Goal: Task Accomplishment & Management: Manage account settings

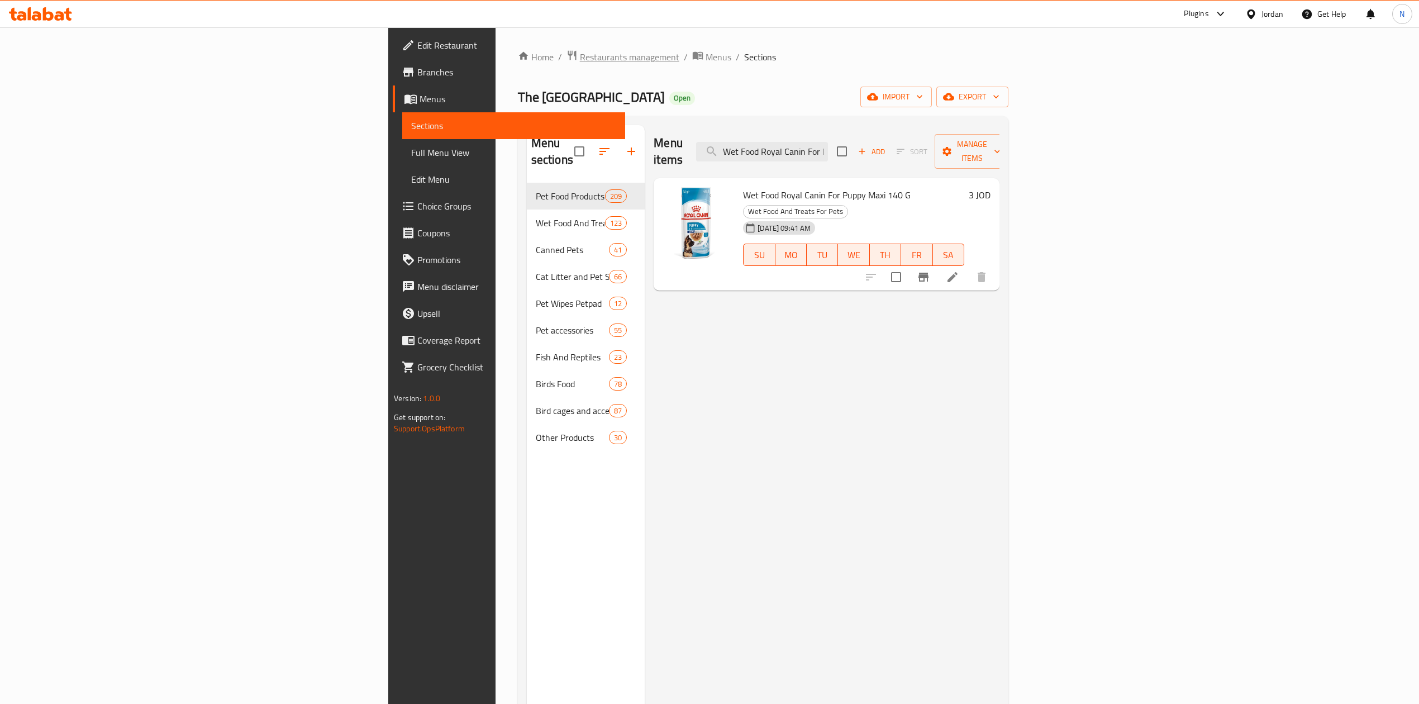
click at [580, 59] on span "Restaurants management" at bounding box center [629, 56] width 99 height 13
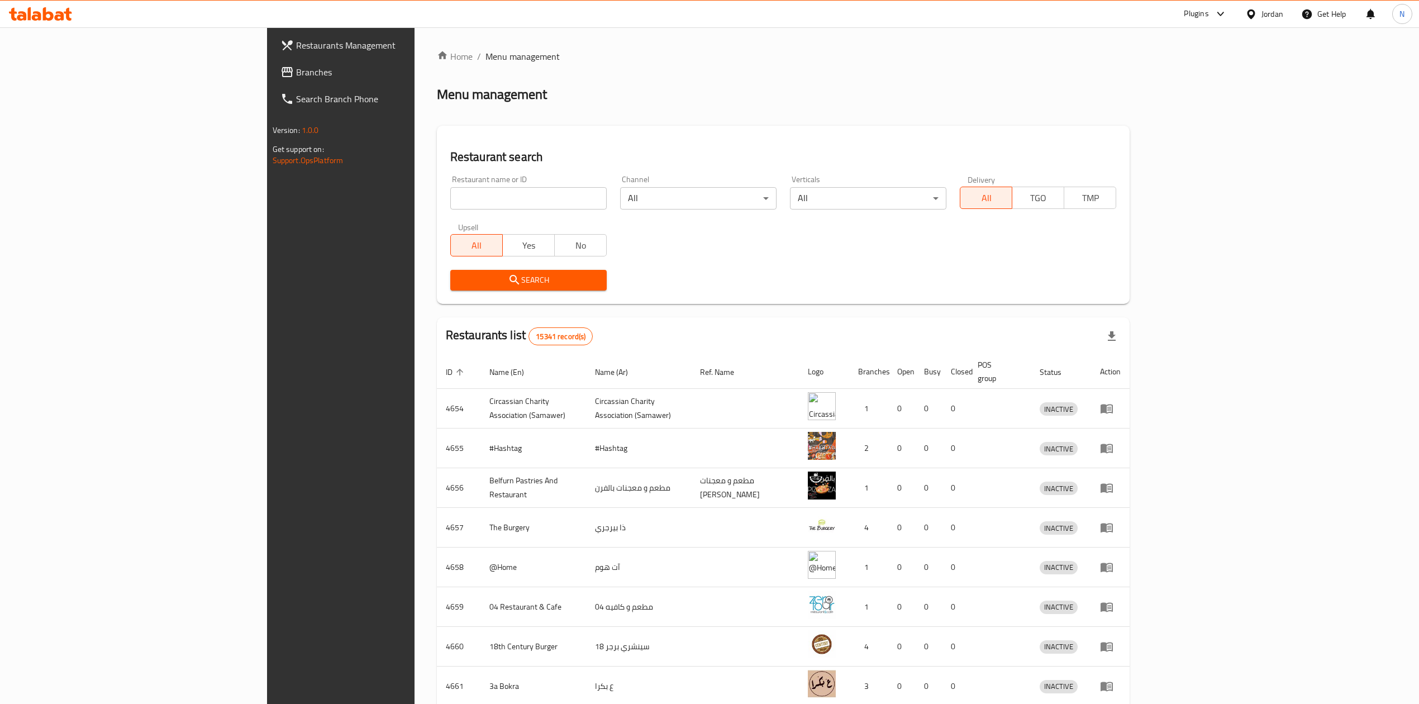
click at [296, 77] on span "Branches" at bounding box center [395, 71] width 199 height 13
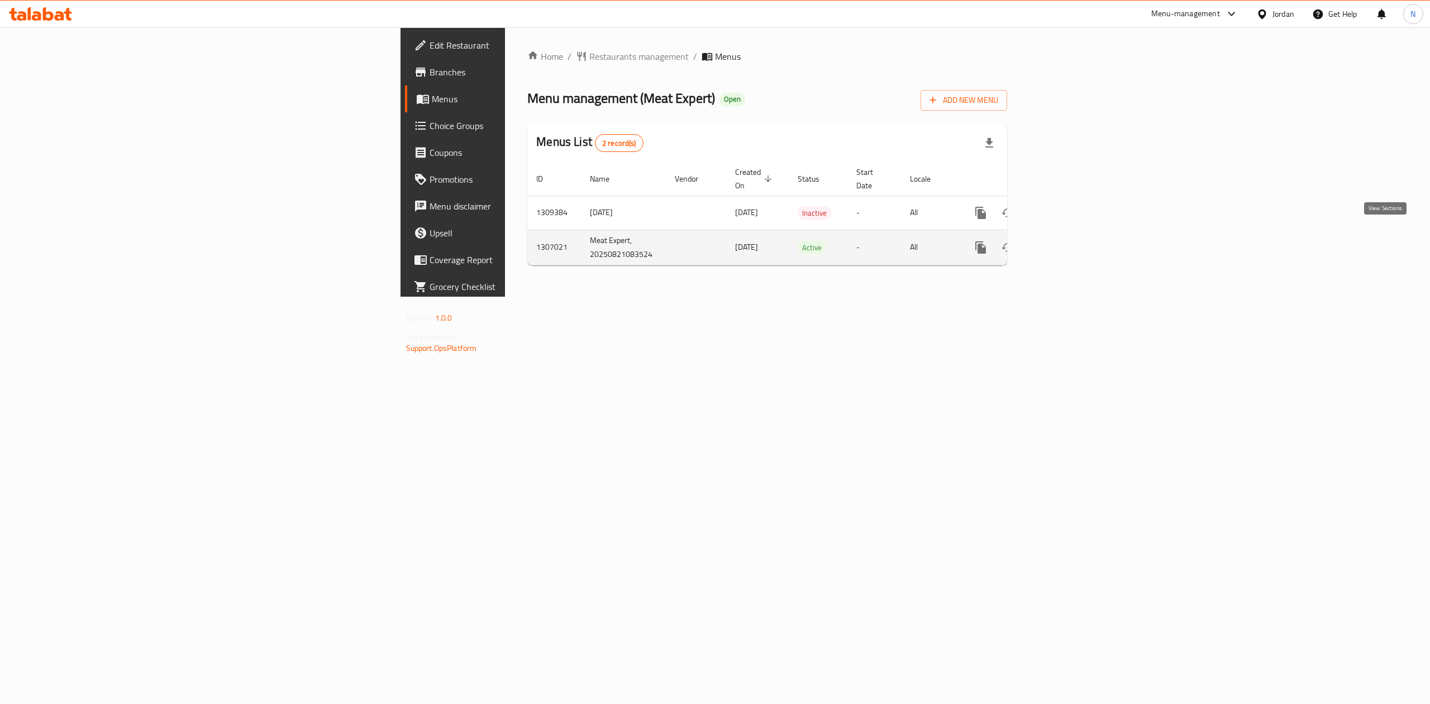
click at [1068, 241] on icon "enhanced table" at bounding box center [1061, 247] width 13 height 13
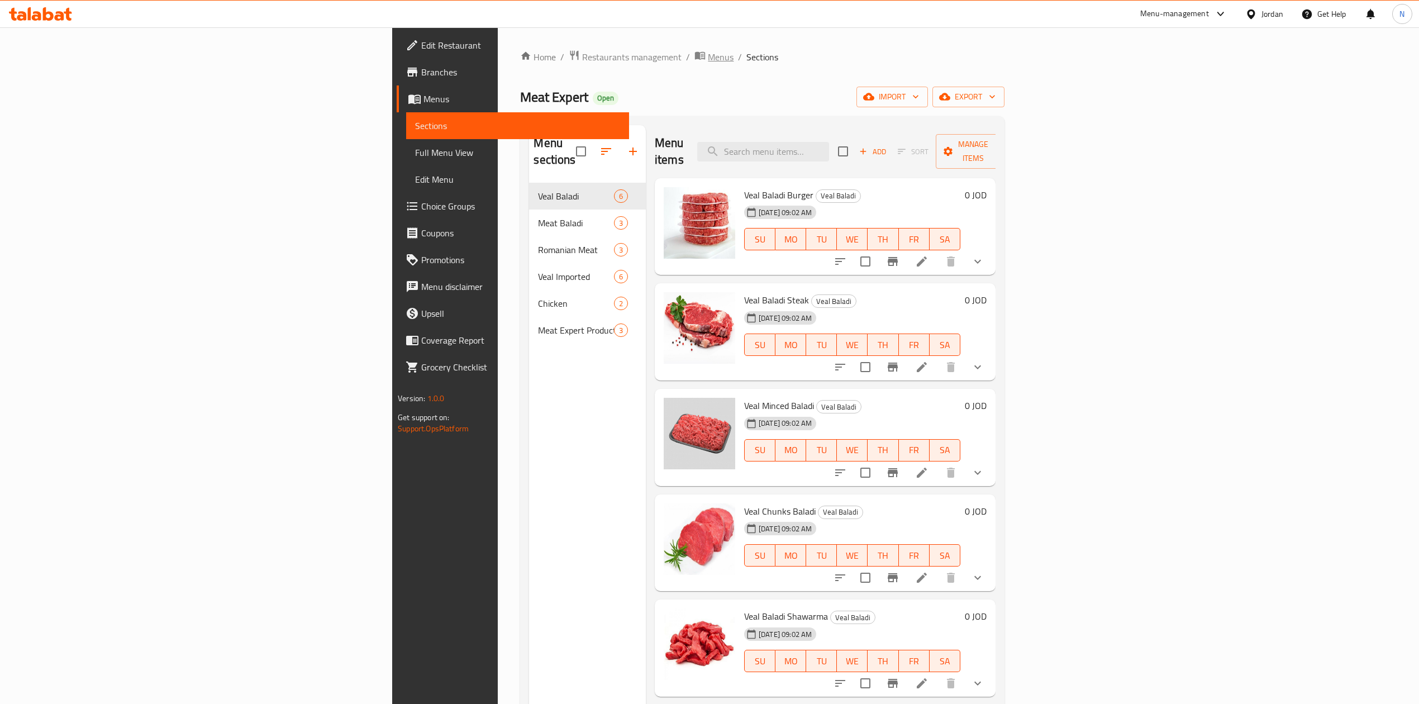
click at [708, 59] on span "Menus" at bounding box center [721, 56] width 26 height 13
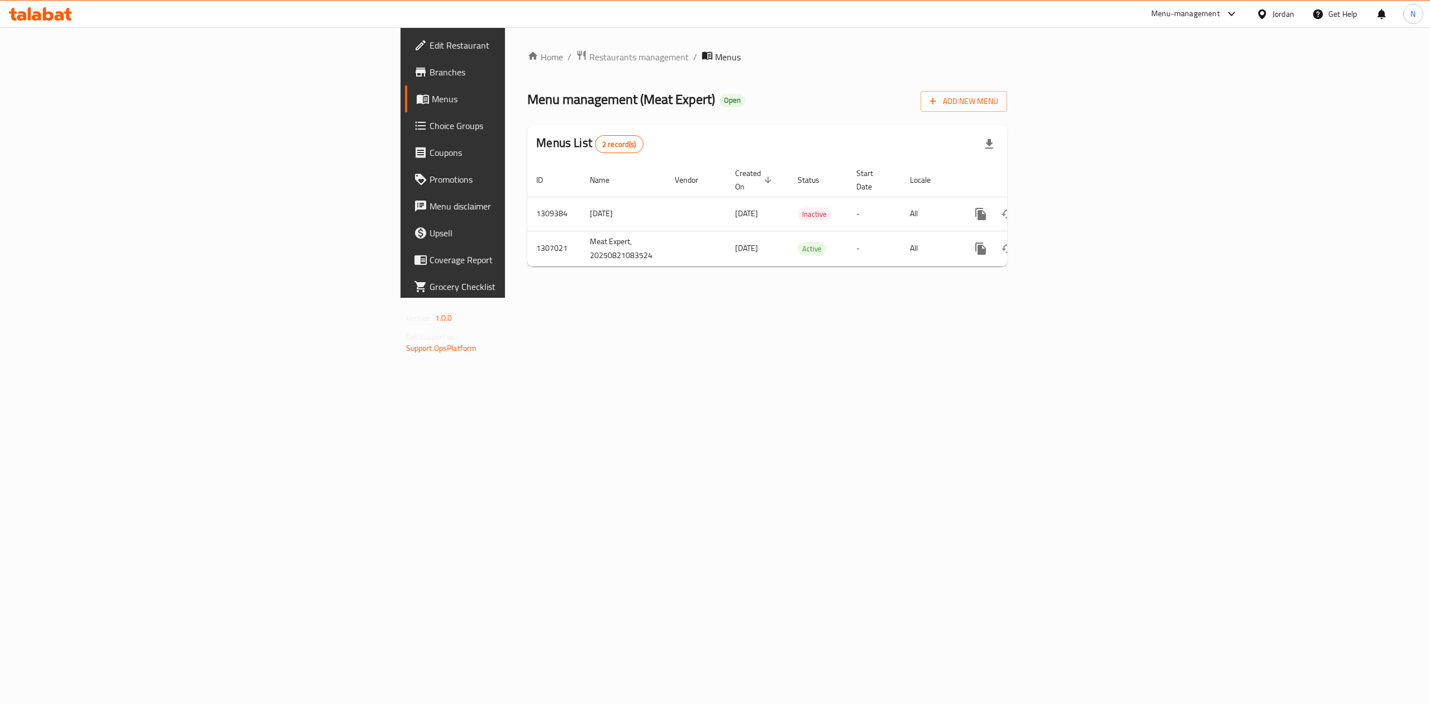
click at [726, 178] on th "Created On sorted descending" at bounding box center [757, 180] width 63 height 34
drag, startPoint x: 549, startPoint y: 230, endPoint x: 689, endPoint y: 277, distance: 148.4
click at [726, 231] on td "[DATE]" at bounding box center [757, 248] width 63 height 35
click at [1075, 201] on link "enhanced table" at bounding box center [1061, 214] width 27 height 27
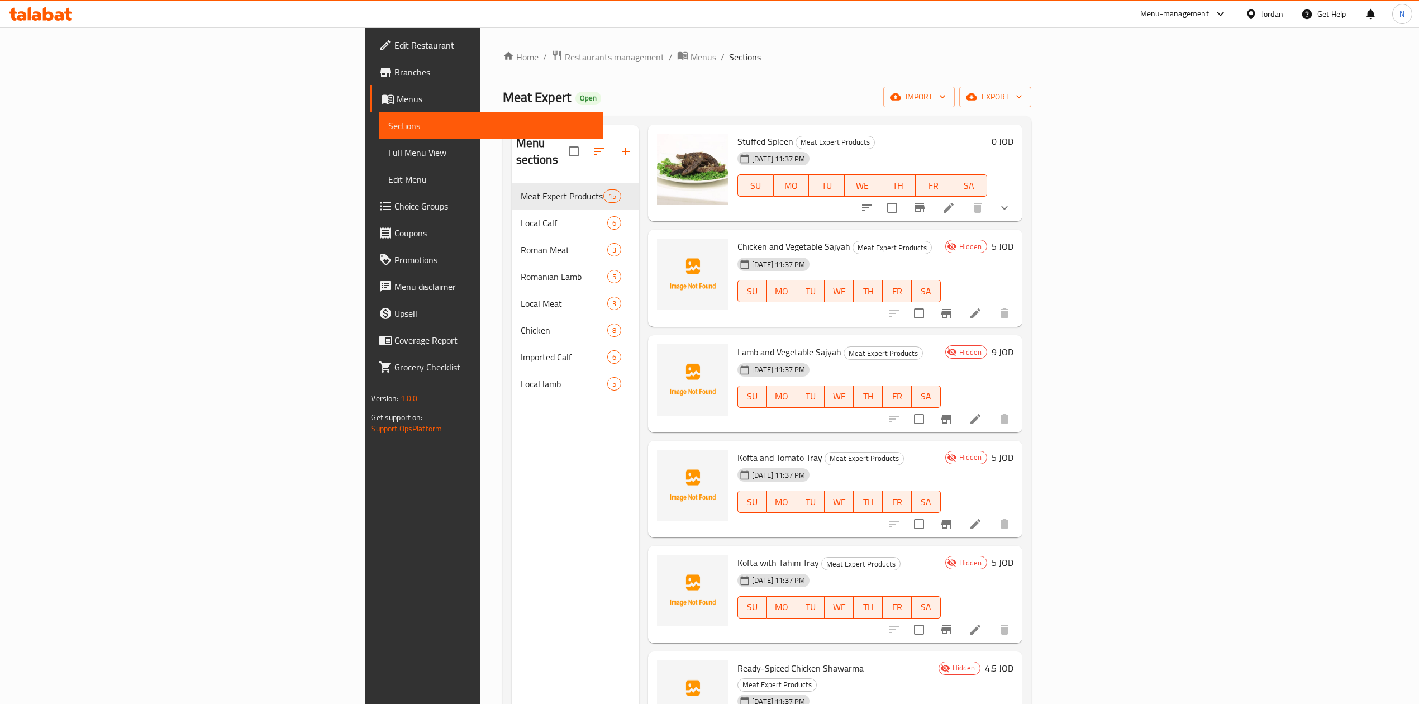
scroll to position [74, 0]
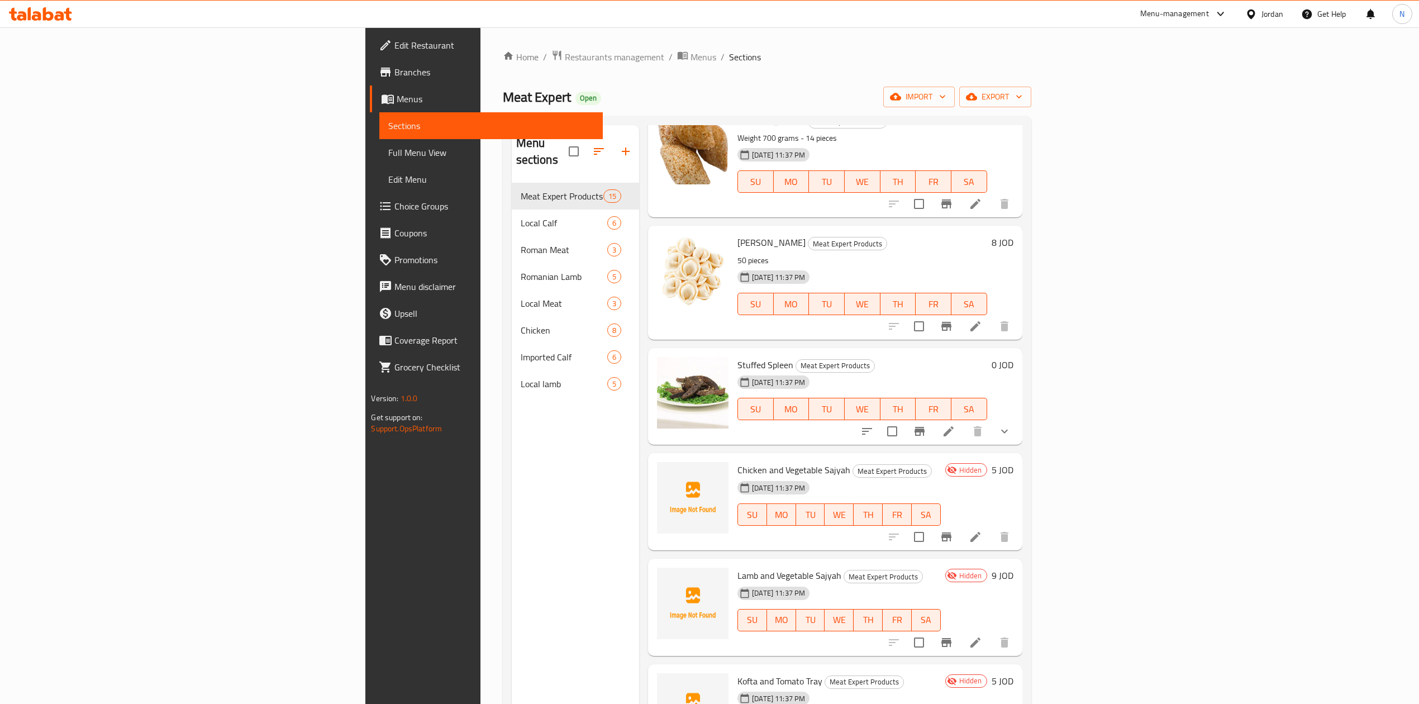
click at [512, 497] on div "Menu sections Meat Expert Products 15 Local Calf 6 Roman Meat 3 Romanian Lamb 5…" at bounding box center [576, 477] width 128 height 704
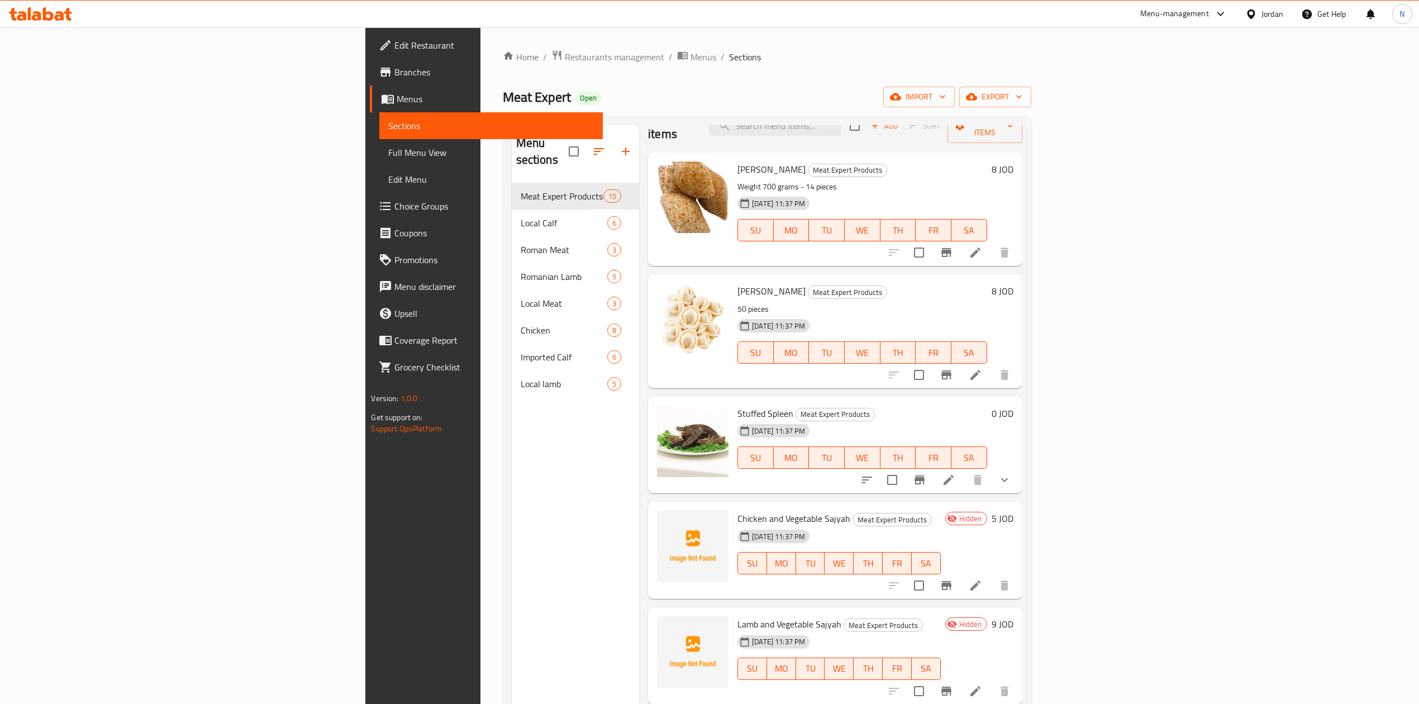
scroll to position [0, 0]
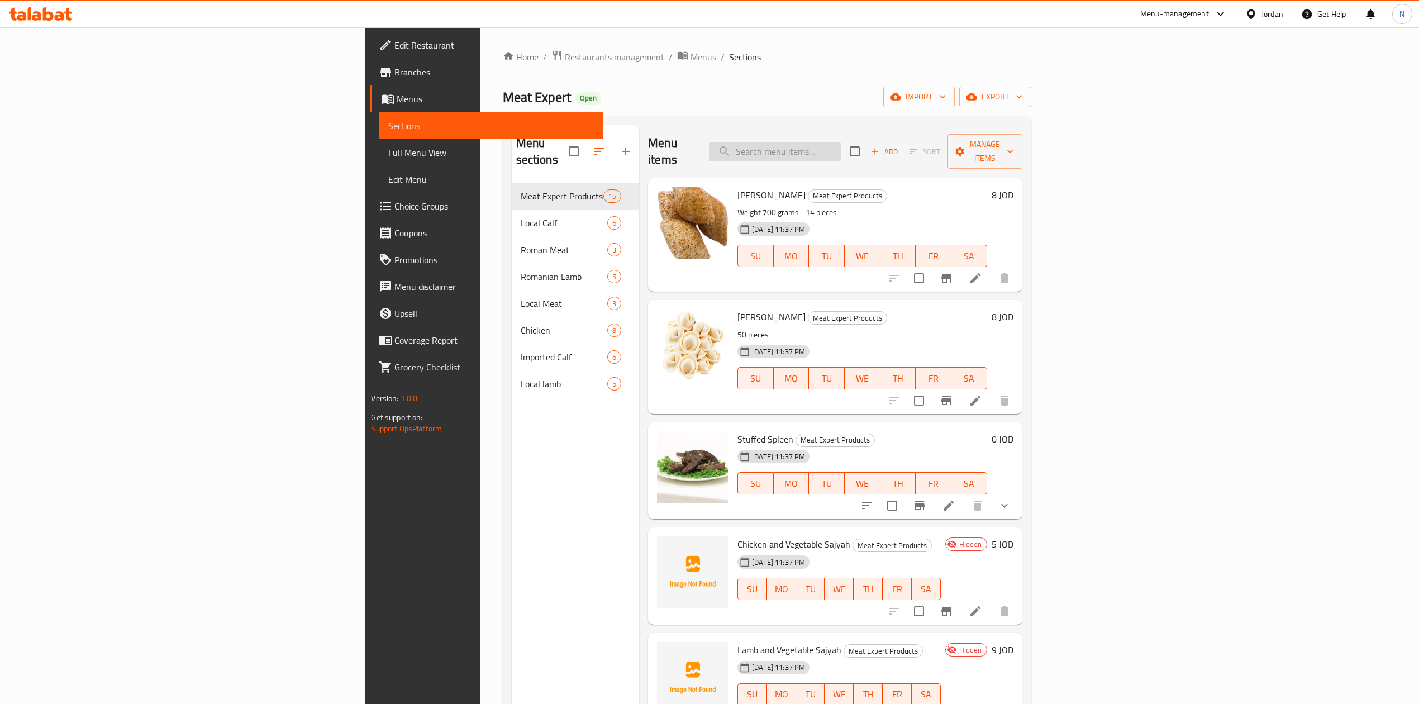
click at [841, 147] on input "search" at bounding box center [775, 152] width 132 height 20
paste input "Chicken and Vegetable Sajyah"
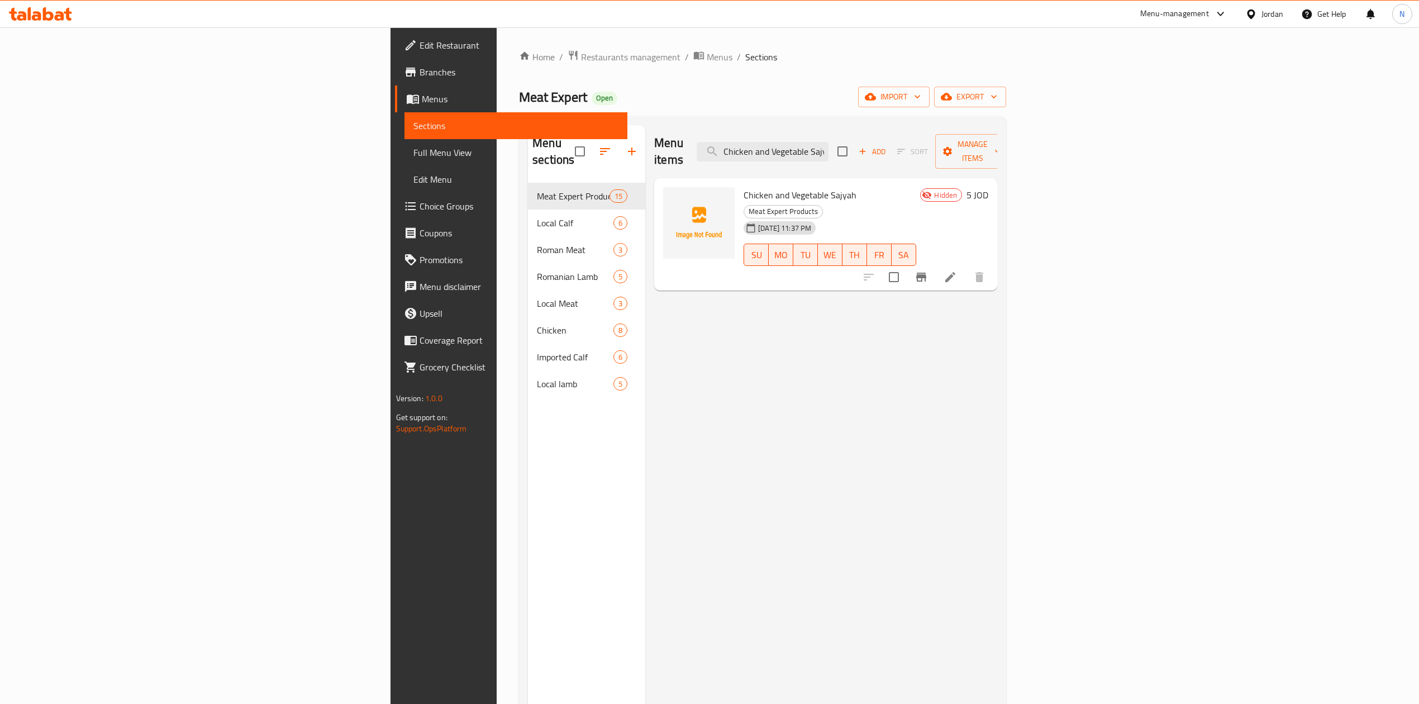
click at [997, 137] on div "Menu items Chicken and Vegetable Sajyah Add Sort Manage items" at bounding box center [825, 151] width 343 height 53
click at [828, 142] on input "Chicken and Vegetable Sajyah" at bounding box center [763, 152] width 132 height 20
click at [828, 151] on input "Chicken and Vegetable Sajyah" at bounding box center [763, 152] width 132 height 20
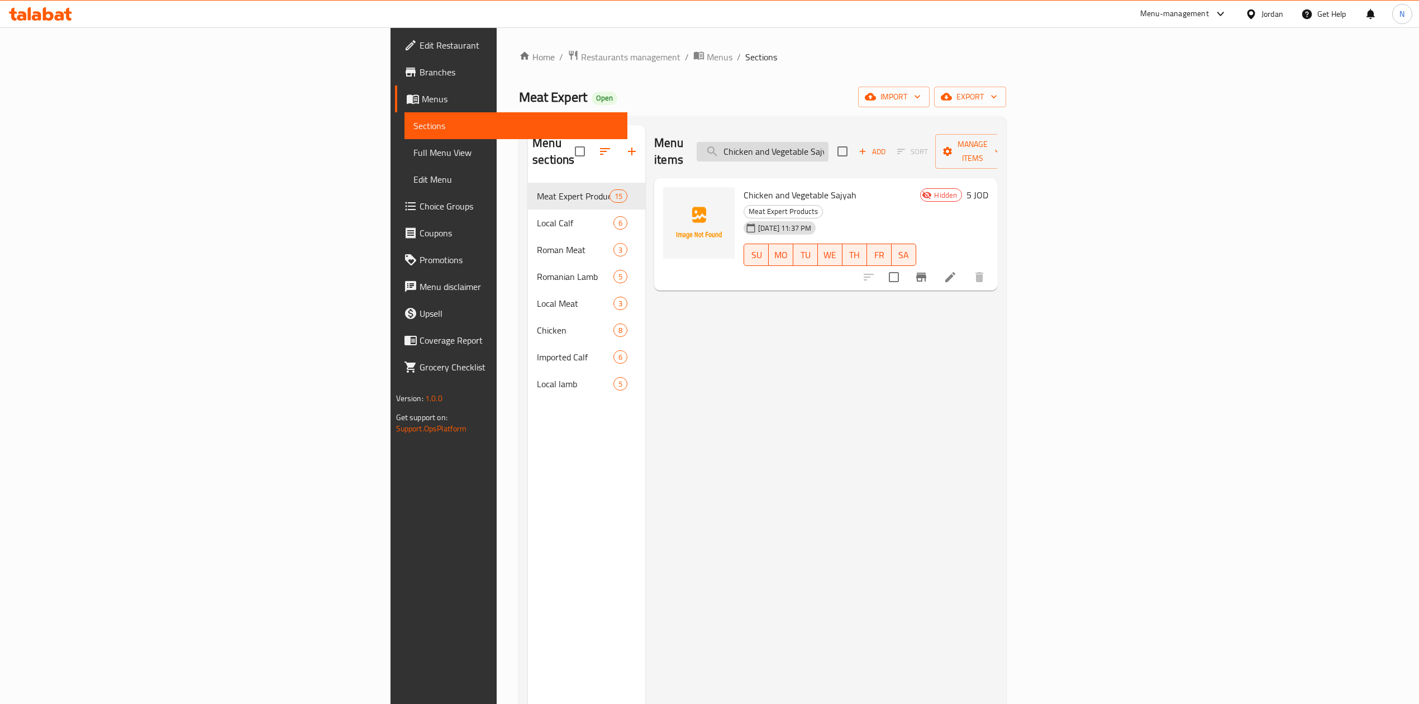
click at [828, 151] on input "Chicken and Vegetable Sajyah" at bounding box center [763, 152] width 132 height 20
paste input "Lamb"
click at [828, 142] on input "Lamb and Vegetable Sajyah" at bounding box center [763, 152] width 132 height 20
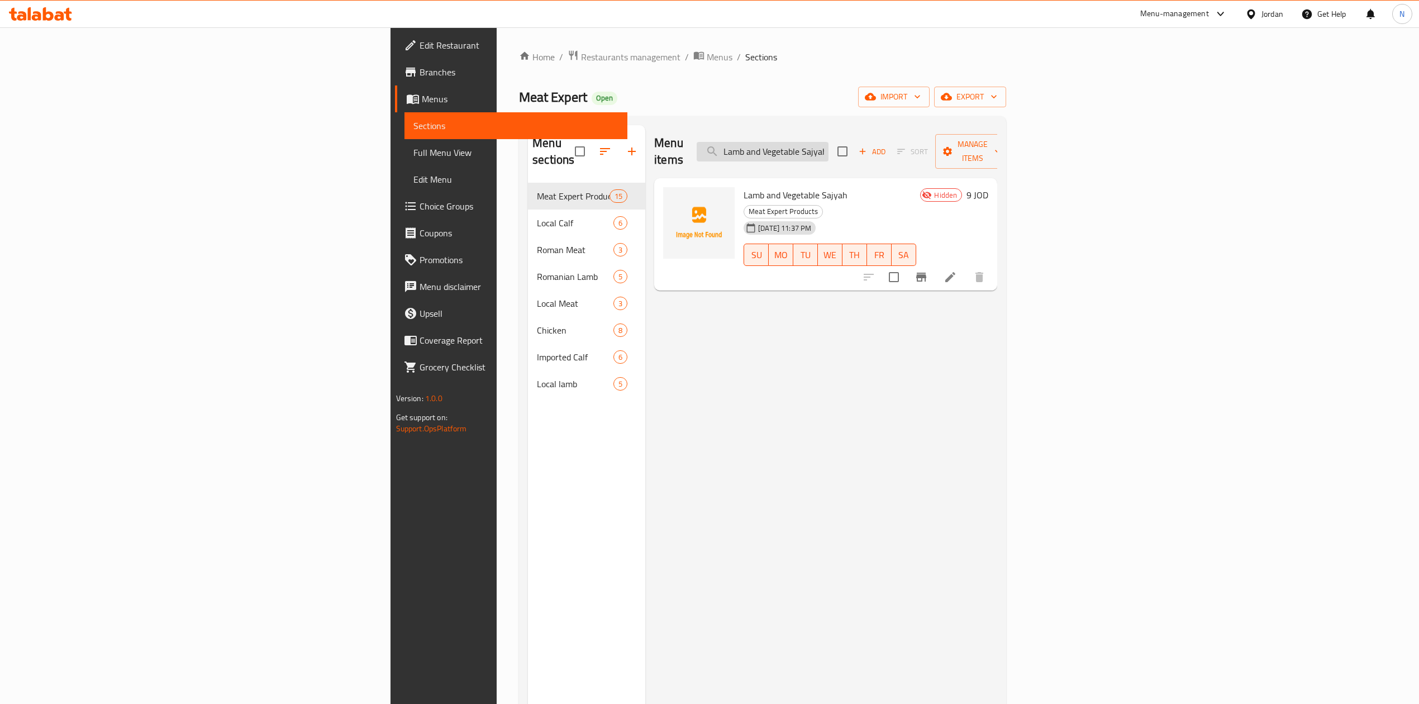
paste input "Kofta with Tahini Tray"
click at [828, 146] on input "Kofta with Tahini Tray" at bounding box center [763, 152] width 132 height 20
paste input "and Tomato Tray"
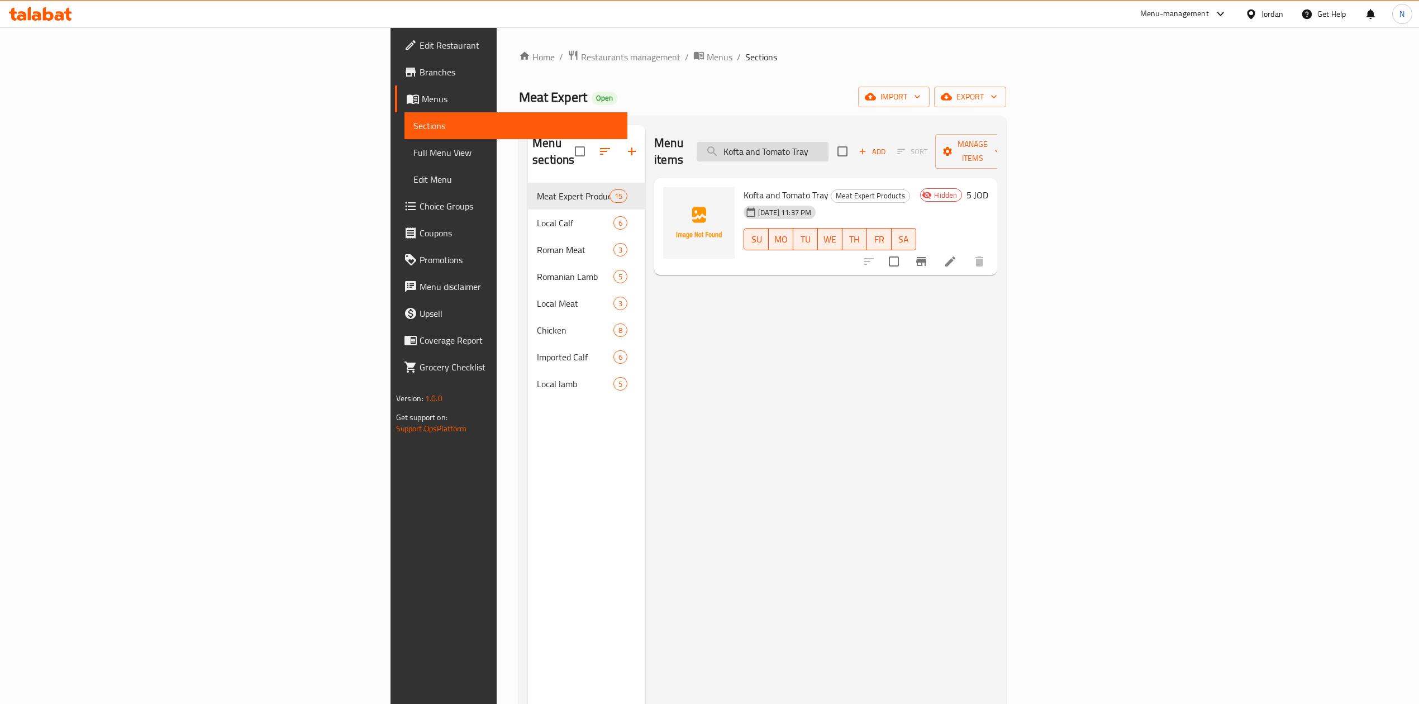
click at [828, 142] on input "Kofta and Tomato Tray" at bounding box center [763, 152] width 132 height 20
paste input "search"
click at [828, 150] on input "Kofta and Tomato Tray" at bounding box center [763, 152] width 132 height 20
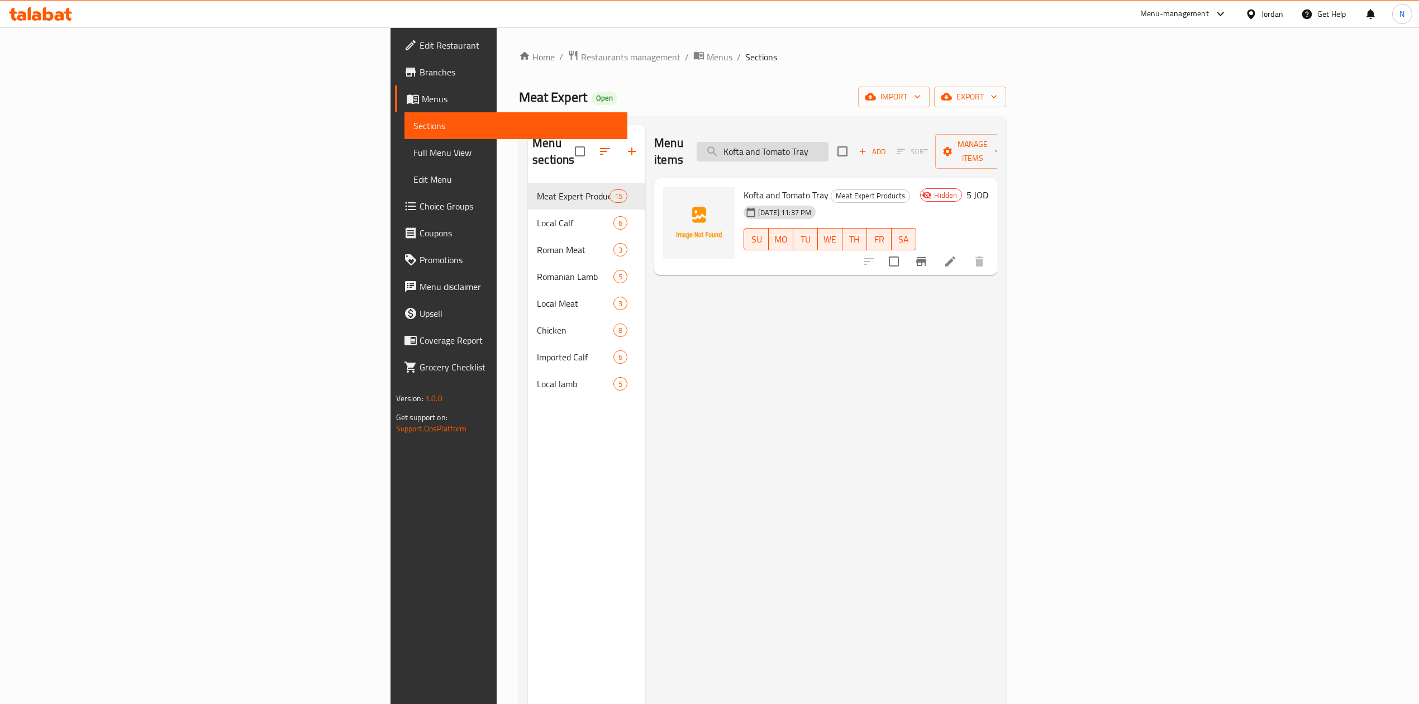
click at [828, 150] on input "Kofta and Tomato Tray" at bounding box center [763, 152] width 132 height 20
paste input "Ready-Spiced Chicken Shawarma"
click at [828, 146] on input "Ready-Spiced Chicken Shawarma" at bounding box center [763, 152] width 132 height 20
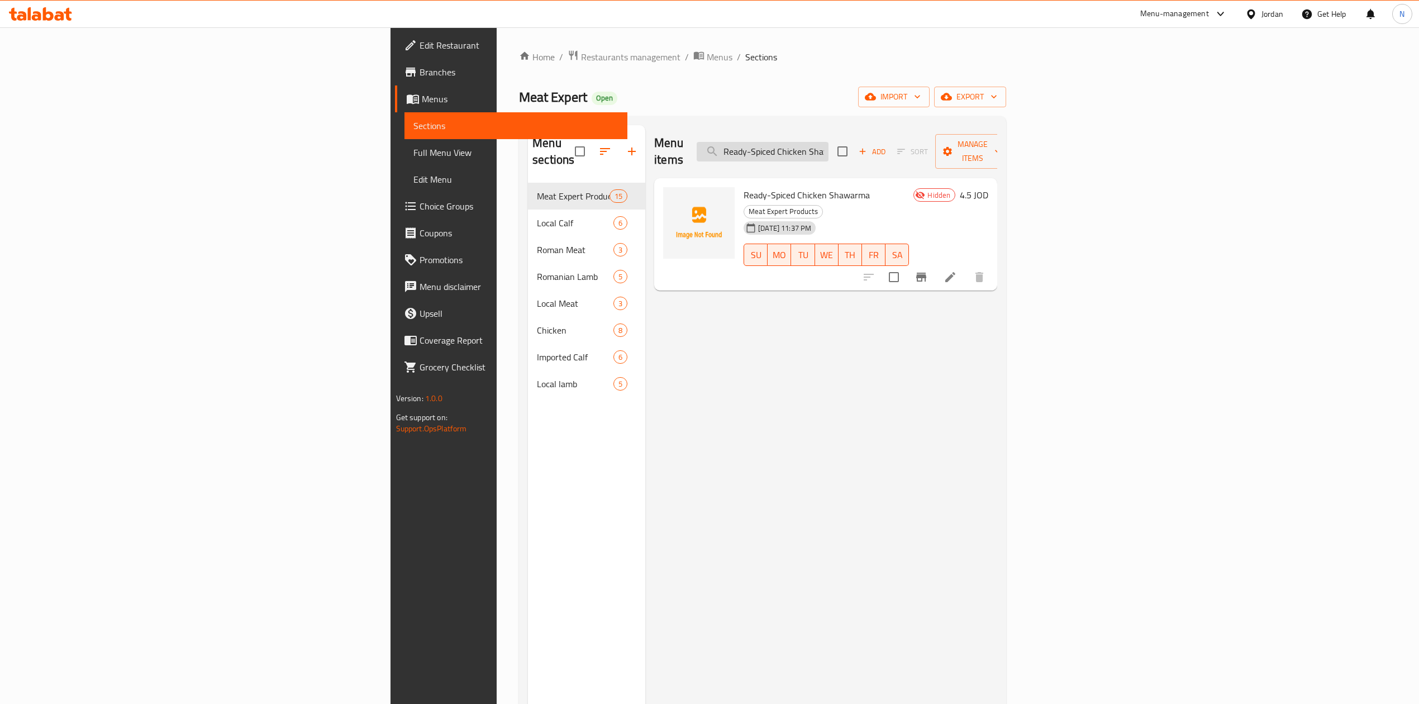
click at [828, 146] on input "Ready-Spiced Chicken Shawarma" at bounding box center [763, 152] width 132 height 20
paste input "Lamb"
click at [867, 157] on div "Menu items Ready-Spiced Lamb Shawarma Add Sort Manage items" at bounding box center [825, 151] width 343 height 53
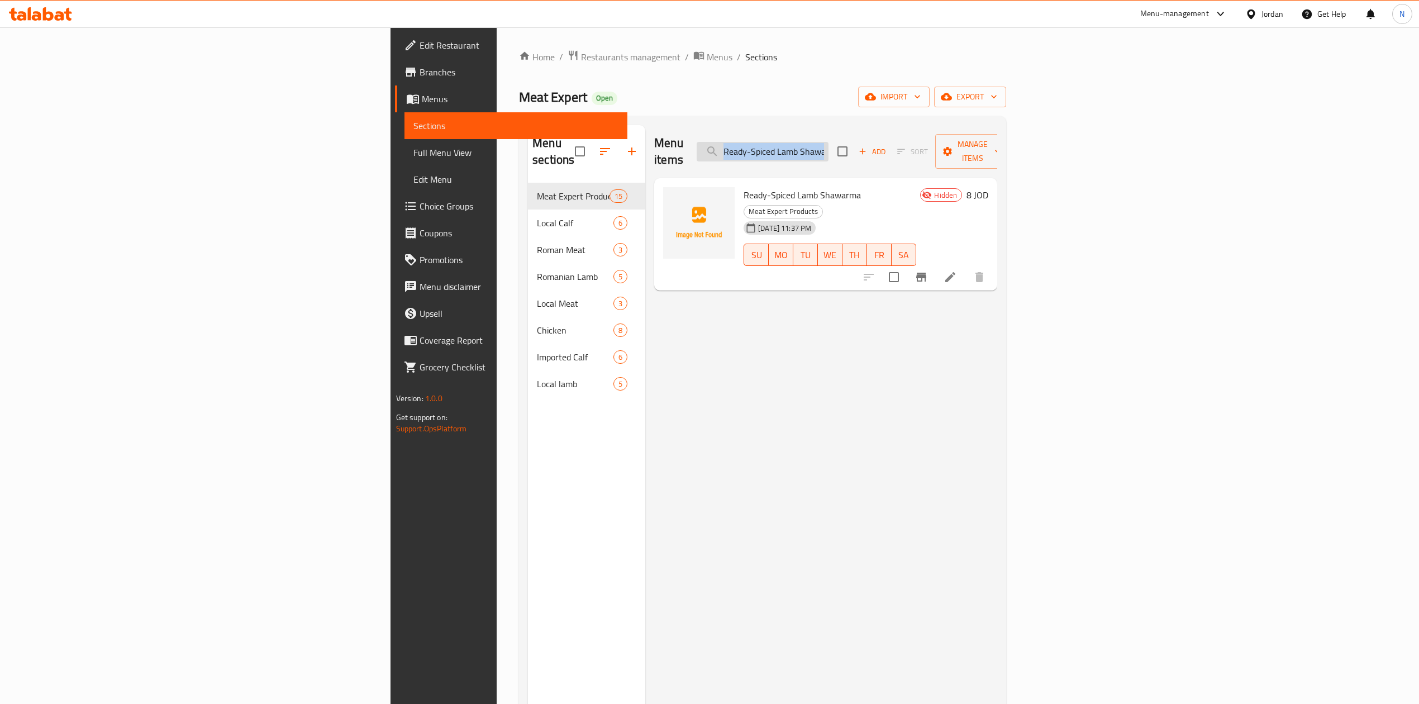
click at [828, 147] on input "Ready-Spiced Lamb Shawarma" at bounding box center [763, 152] width 132 height 20
paste input "Arayes"
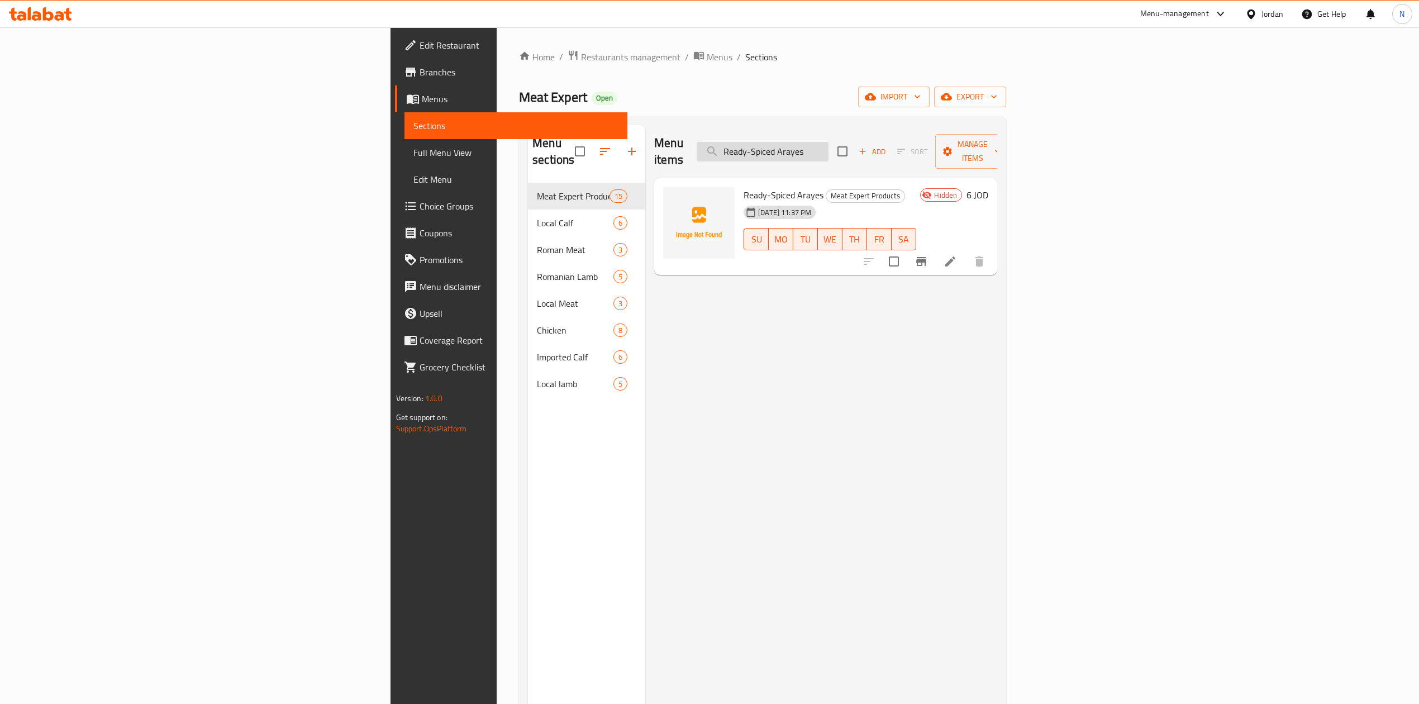
click at [828, 146] on input "Ready-Spiced Arayes" at bounding box center [763, 152] width 132 height 20
paste input "Whole Chicken Marinated with Spices and Vegetabl"
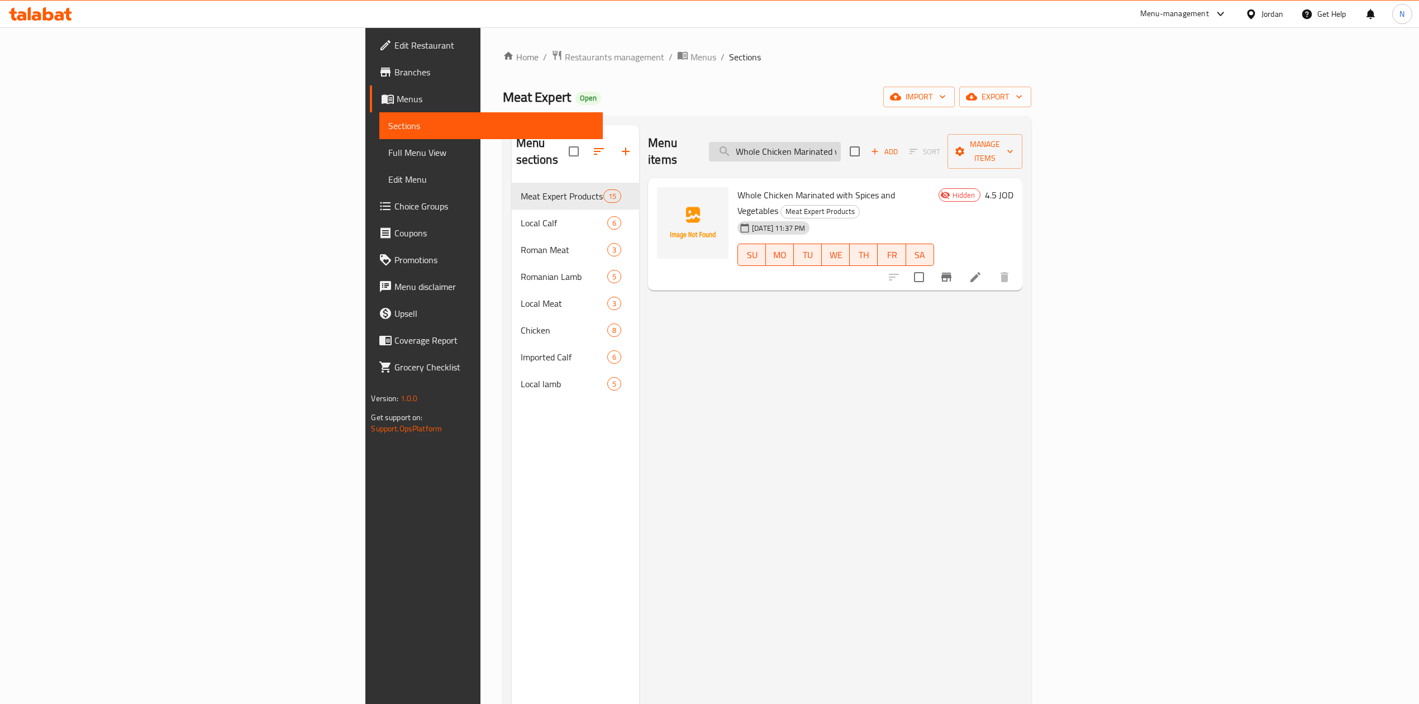
click at [841, 146] on input "Whole Chicken Marinated with Spices and Vegetables" at bounding box center [775, 152] width 132 height 20
paste input "Sparrow's Head and Vegetables Tray"
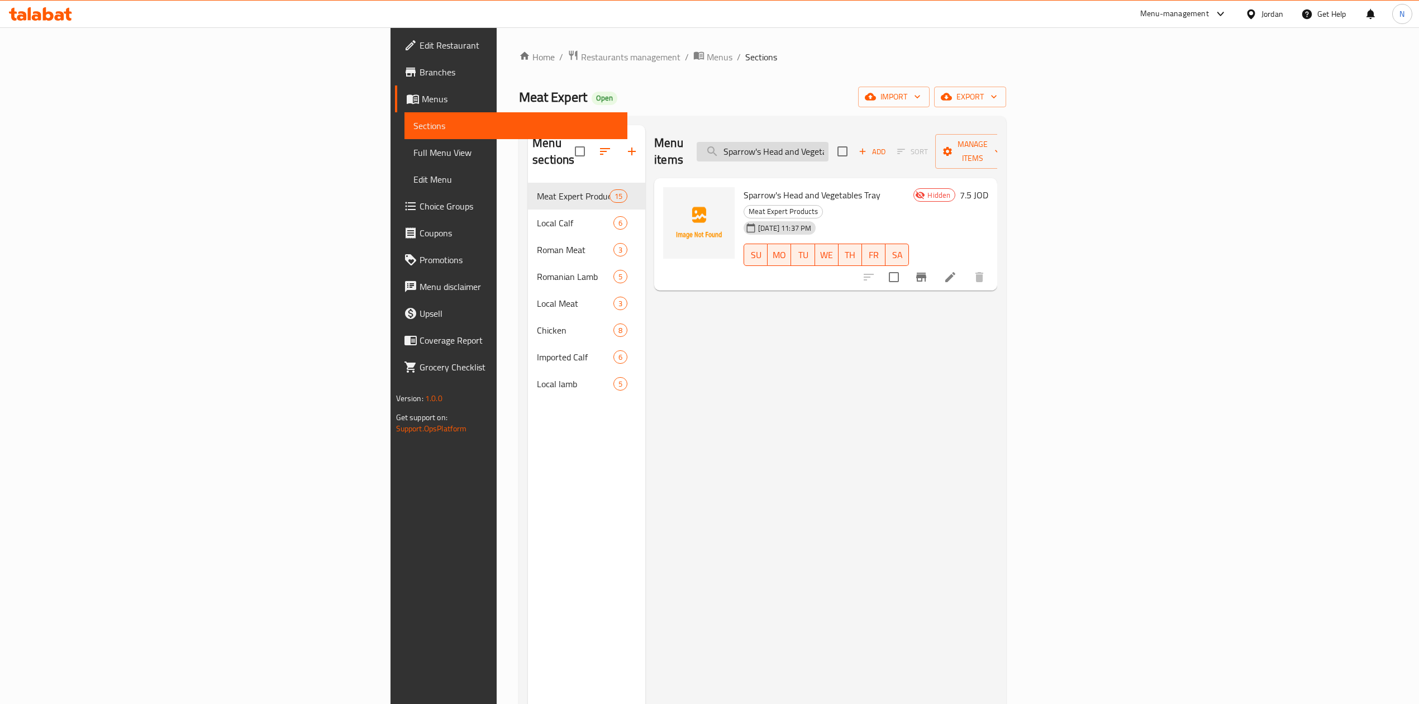
click at [828, 143] on input "Sparrow's Head and Vegetables Tray" at bounding box center [763, 152] width 132 height 20
paste input "Vegetable Feather"
click at [828, 143] on input "Sparrow's Head and Vegetables Tray" at bounding box center [763, 152] width 132 height 20
click at [828, 142] on input "Vegetable Feathers Tray" at bounding box center [763, 152] width 132 height 20
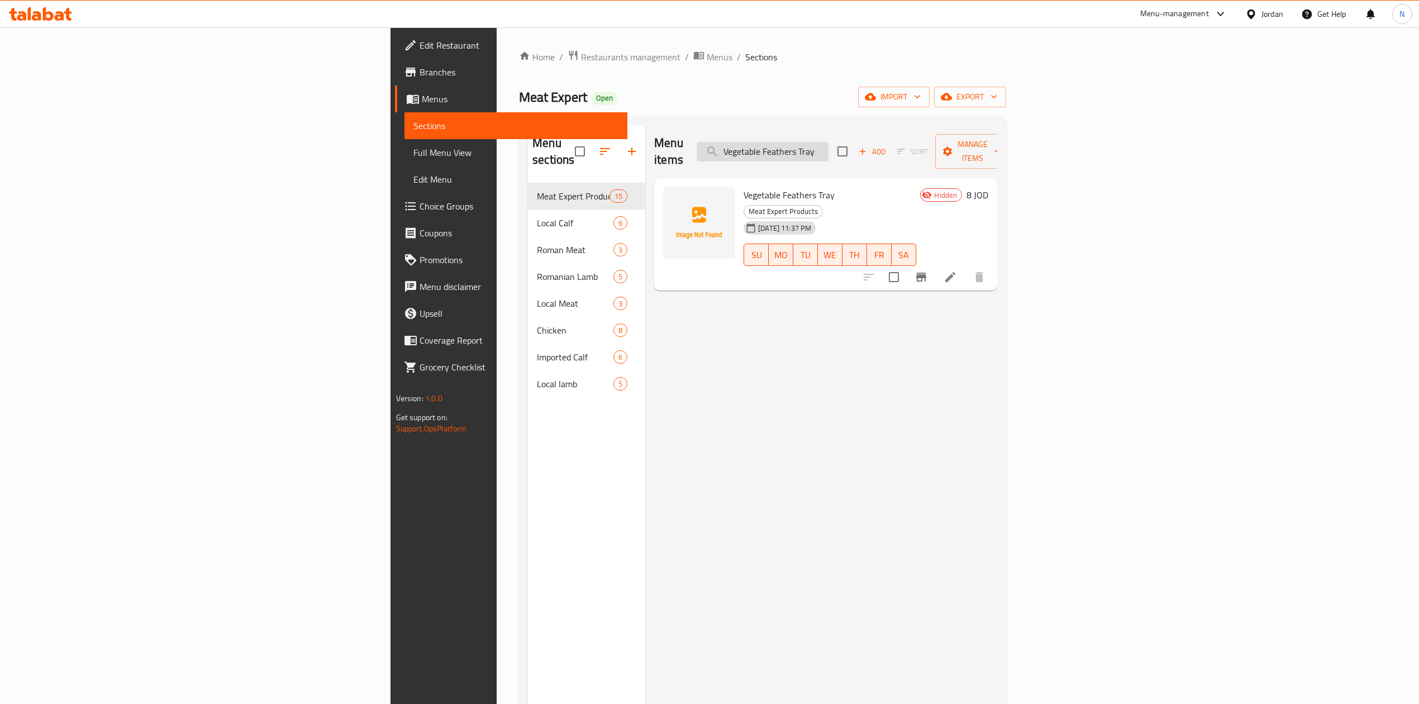
click at [828, 142] on input "Vegetable Feathers Tray" at bounding box center [763, 152] width 132 height 20
paste input "Indian Kebab Tray"
click at [828, 142] on input "Indian Kebab Tray" at bounding box center [763, 152] width 132 height 20
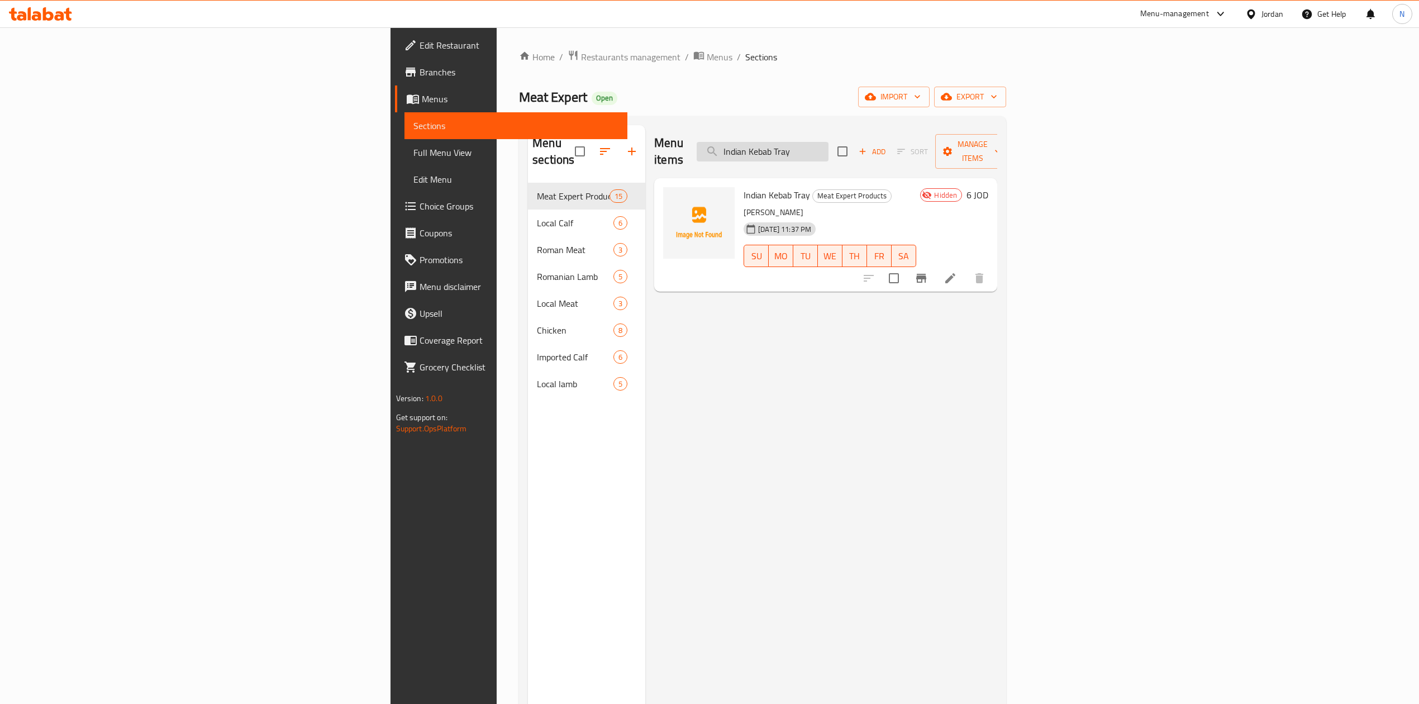
click at [828, 142] on input "Indian Kebab Tray" at bounding box center [763, 152] width 132 height 20
paste input "Royal Grill Package"
click at [890, 155] on div "Menu items Royal Grill Package Add Sort Manage items" at bounding box center [825, 151] width 343 height 53
click at [828, 153] on input "Royal Grill Package" at bounding box center [763, 152] width 132 height 20
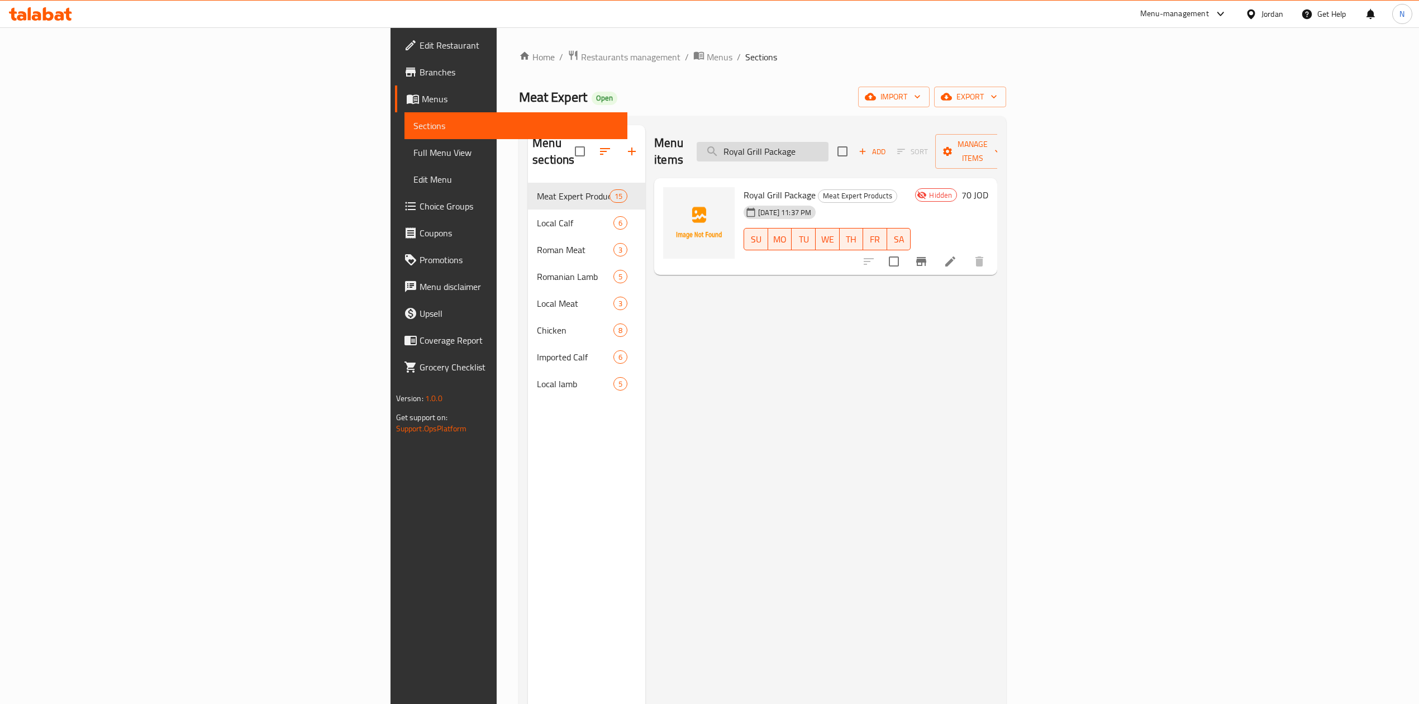
paste input "manian lamb Shank"
click at [828, 153] on input "Romanian lamb Shank" at bounding box center [763, 152] width 132 height 20
click at [828, 151] on input "Romanian lamb Shank" at bounding box center [763, 152] width 132 height 20
paste input "Ribs"
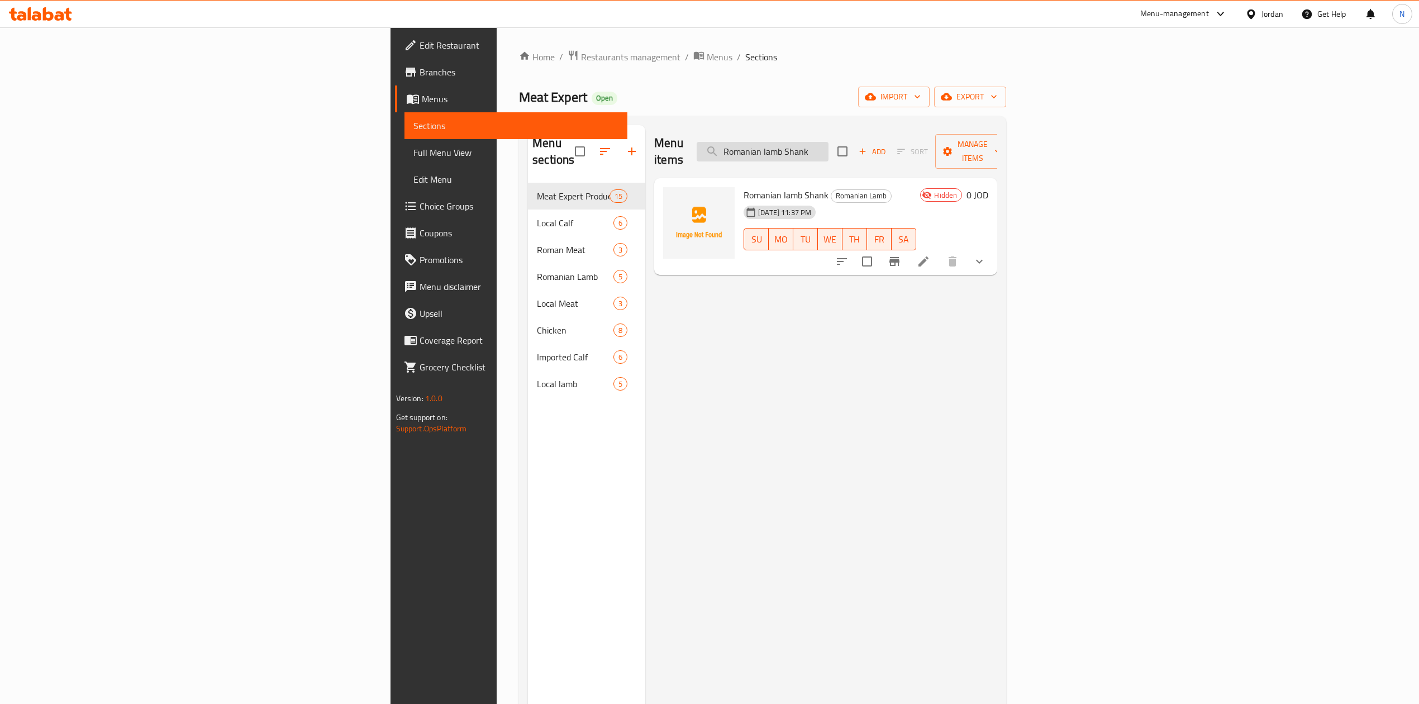
click at [828, 151] on input "Romanian lamb Shank" at bounding box center [763, 152] width 132 height 20
click at [901, 130] on div "Menu items Romanian lamb Ribs Add Sort Manage items" at bounding box center [825, 151] width 343 height 53
click at [828, 150] on input "Romanian lamb Ribs" at bounding box center [763, 152] width 132 height 20
paste input "shoulder"
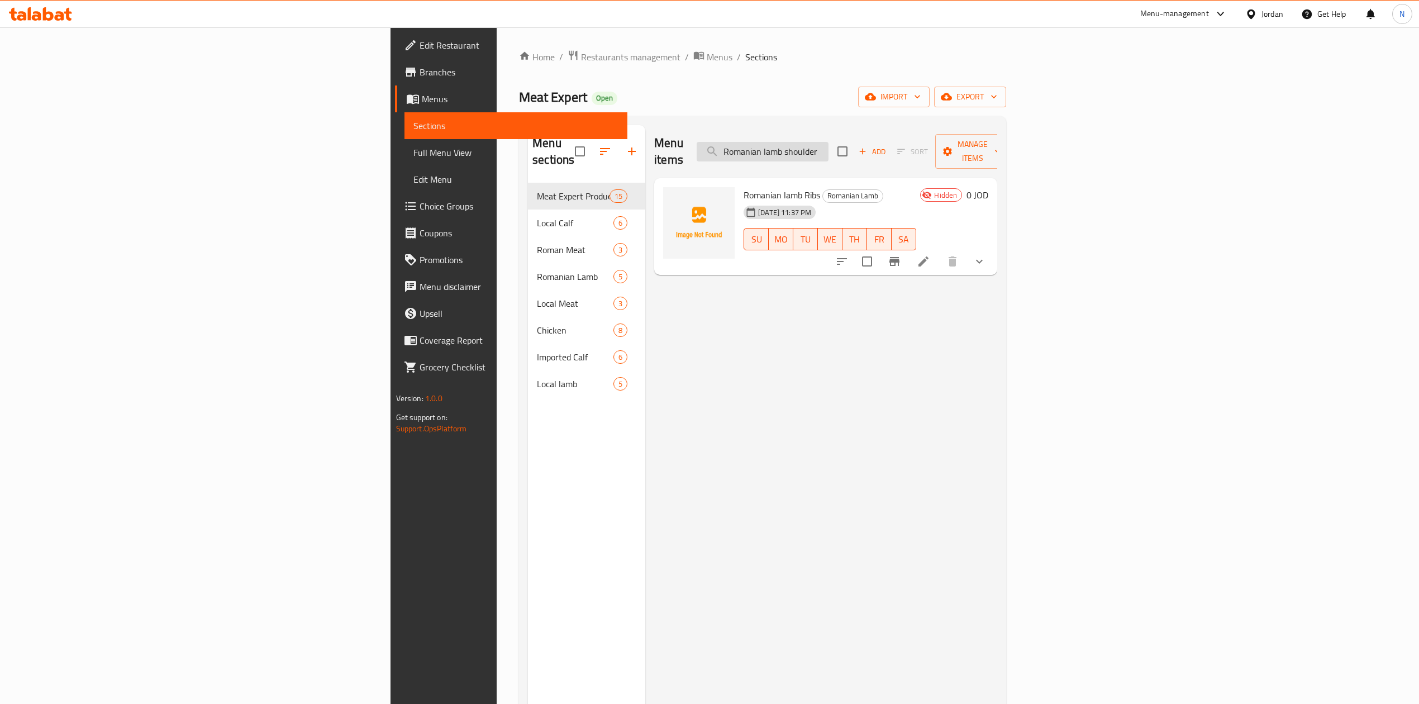
click at [828, 150] on input "Romanian lamb shoulder" at bounding box center [763, 152] width 132 height 20
click at [865, 156] on div "Menu items Romanian lamb shoulder Add Sort Manage items" at bounding box center [825, 151] width 343 height 53
click at [828, 146] on input "Romanian lamb shoulder" at bounding box center [763, 152] width 132 height 20
paste input "neck"
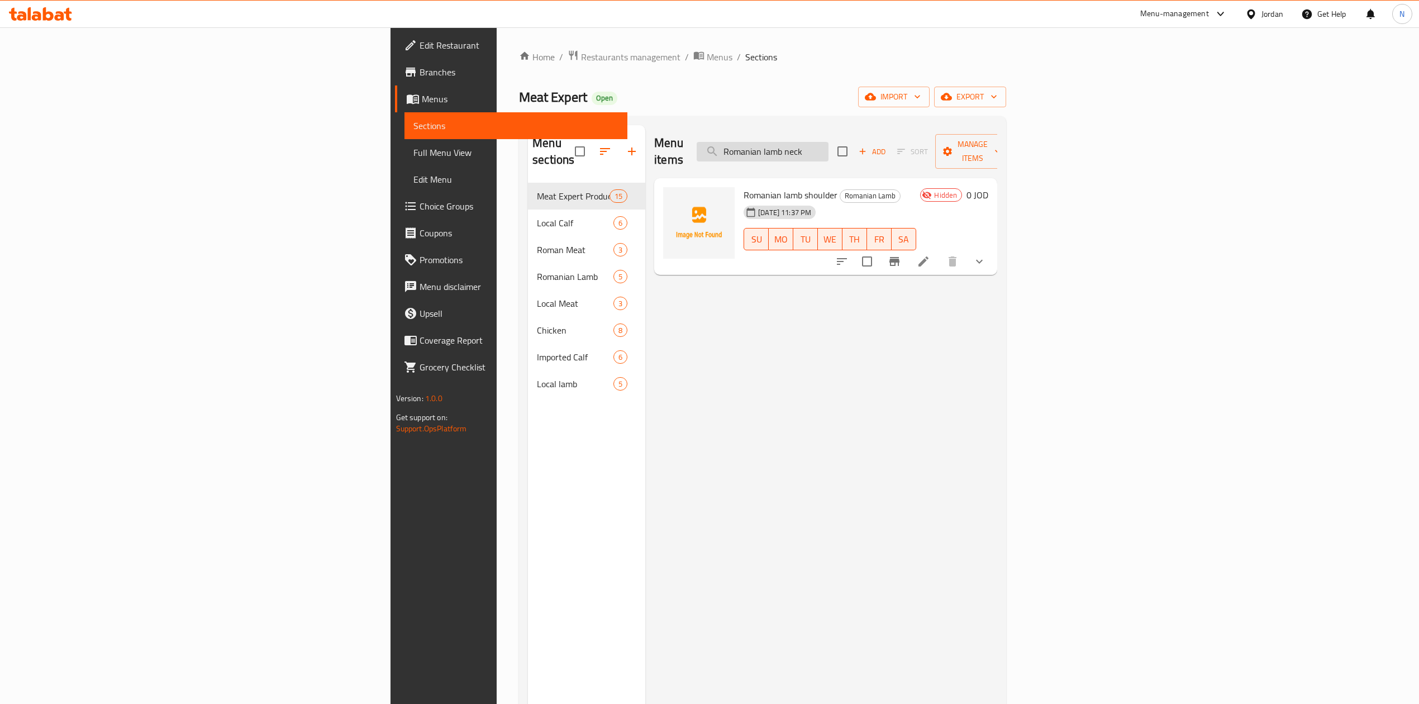
click at [828, 146] on input "Romanian lamb neck" at bounding box center [763, 152] width 132 height 20
paste input "trimmings suitable for dolma and dolmalamb"
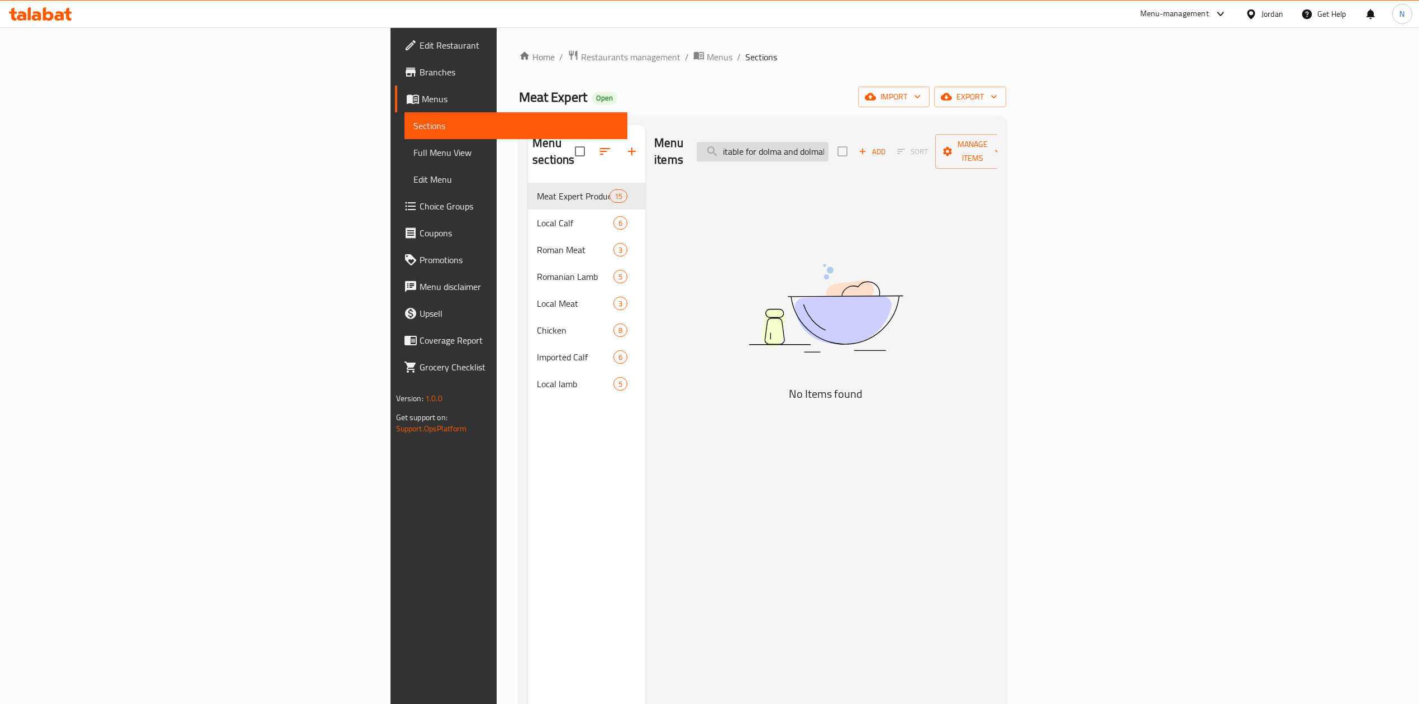
click at [828, 146] on input "Romanian lamb trimmings suitable for dolma and dolmalamb neck" at bounding box center [763, 152] width 132 height 20
paste input "search"
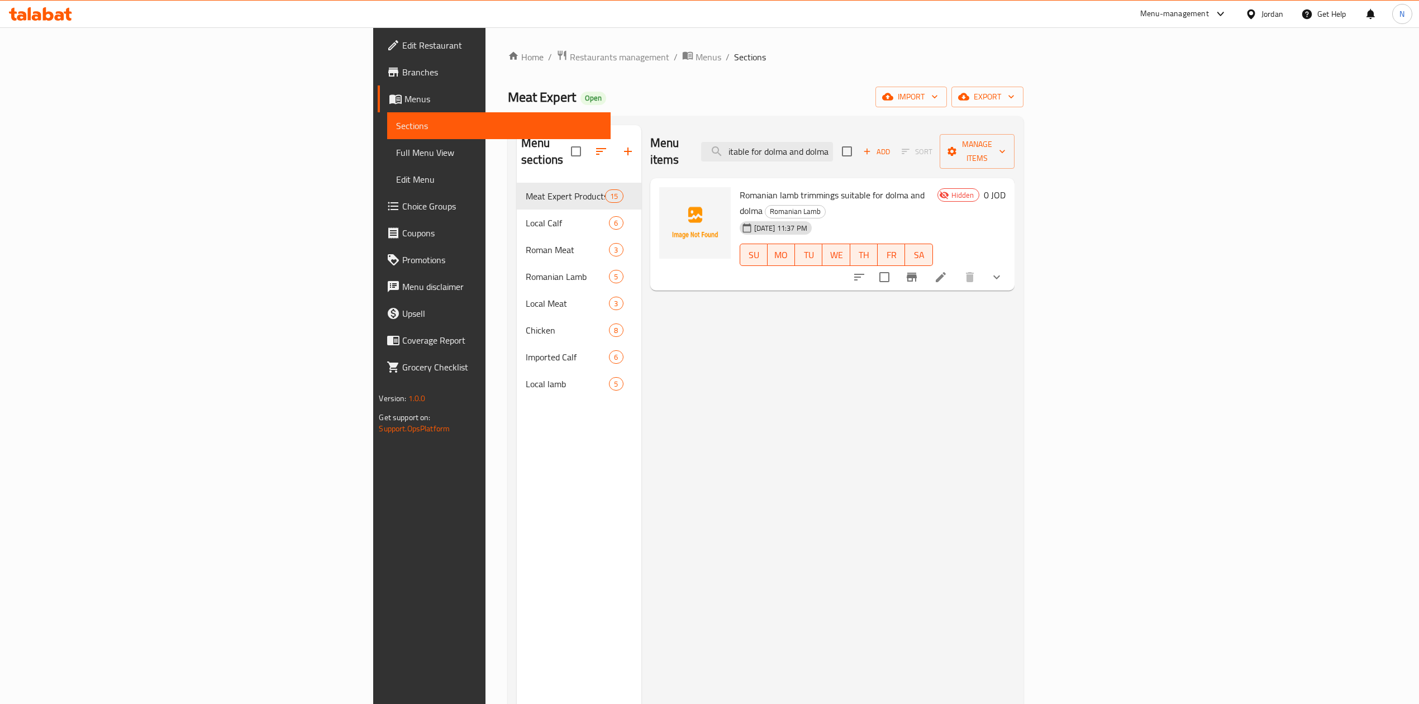
scroll to position [0, 0]
click at [833, 145] on input "Romanian lamb trimmings suitable for dolma and dolma" at bounding box center [767, 152] width 132 height 20
paste input "1250g fresh chicken"
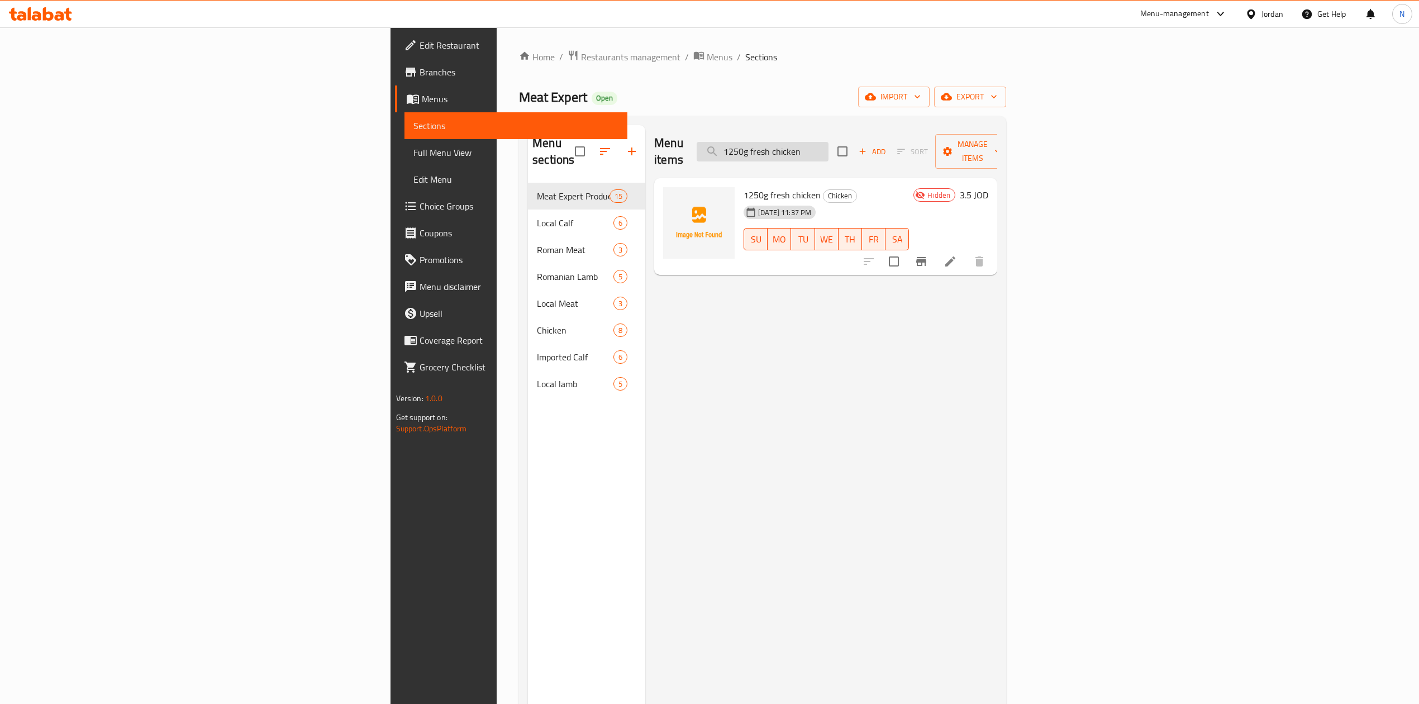
click at [828, 145] on input "1250g fresh chicken" at bounding box center [763, 152] width 132 height 20
click at [828, 146] on input "1250g fresh chicken" at bounding box center [763, 152] width 132 height 20
paste input "ut c"
click at [901, 155] on div "Menu items 1250g fresh cut chicken Add Sort Manage items" at bounding box center [825, 151] width 343 height 53
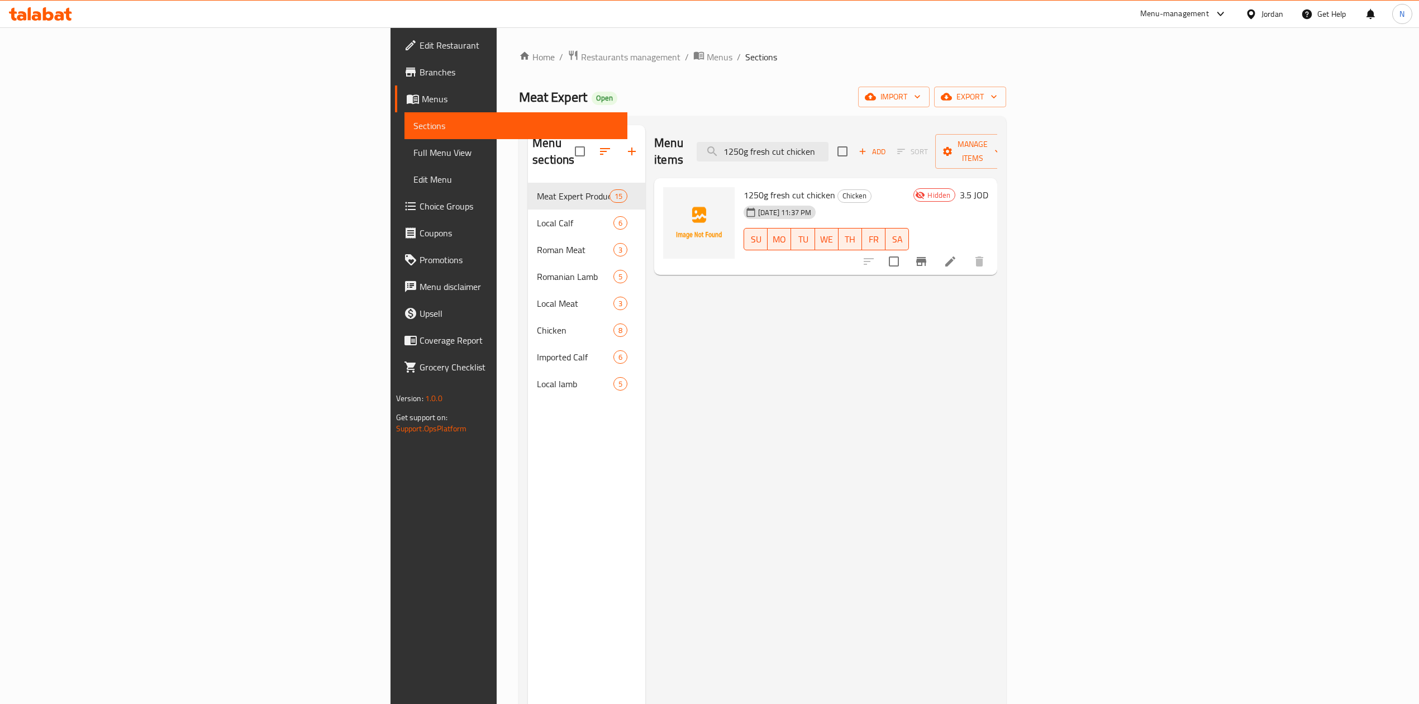
click at [901, 155] on div "Menu items 1250g fresh cut chicken Add Sort Manage items" at bounding box center [825, 151] width 343 height 53
click at [828, 149] on input "1250g fresh cut chicken" at bounding box center [763, 152] width 132 height 20
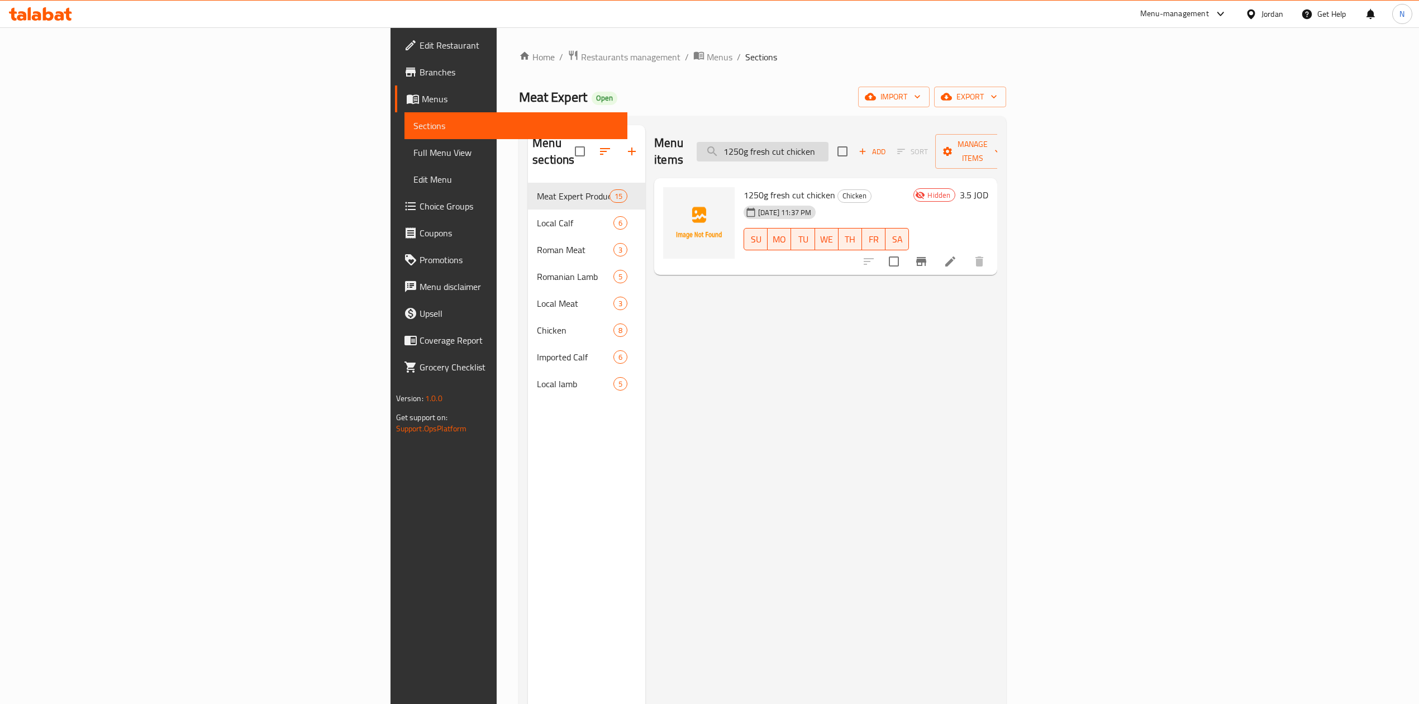
paste input "Fresh Chicken Thigh"
click at [828, 142] on input "Fresh Chicken Thigh" at bounding box center [763, 152] width 132 height 20
paste input "Chicken Breast boneless"
click at [828, 142] on input "Chicken Breast boneless" at bounding box center [763, 152] width 132 height 20
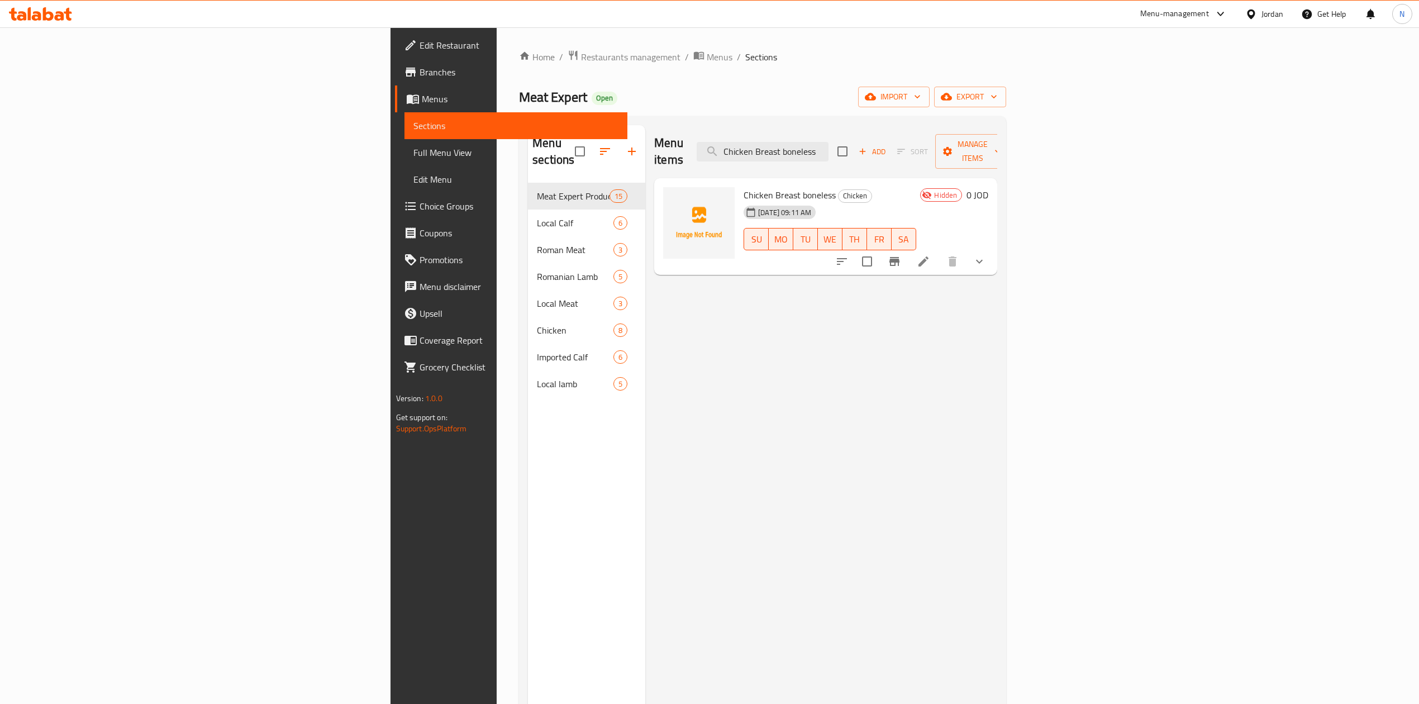
click at [903, 158] on div "Menu items Chicken Breast boneless Add Sort Manage items" at bounding box center [825, 151] width 343 height 53
click at [828, 147] on input "Chicken Breast boneless" at bounding box center [763, 152] width 132 height 20
paste input "Fresh Chicken Wing"
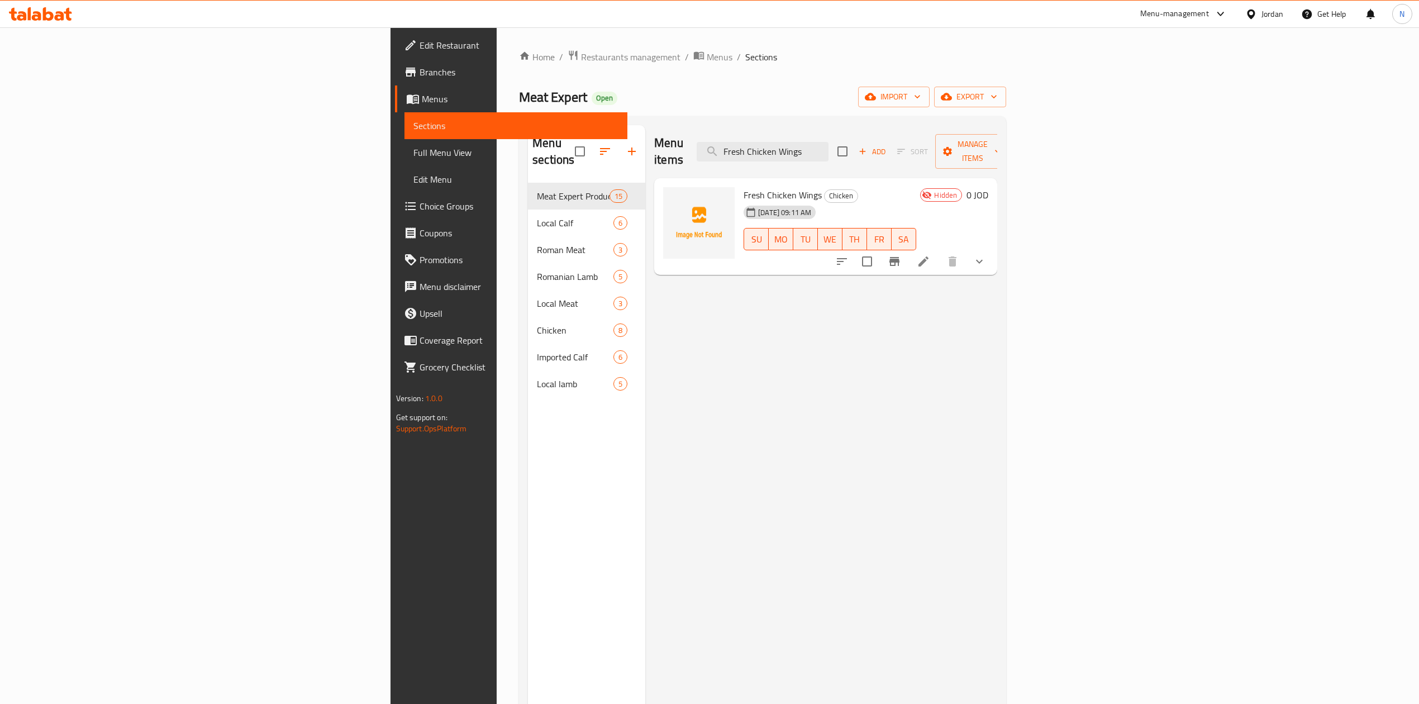
click at [951, 128] on div "Menu items Fresh Chicken Wings Add Sort Manage items" at bounding box center [825, 151] width 343 height 53
click at [952, 133] on div "Menu items Fresh Chicken Wings Add Sort Manage items" at bounding box center [825, 151] width 343 height 53
click at [828, 144] on input "Fresh Chicken Wings" at bounding box center [763, 152] width 132 height 20
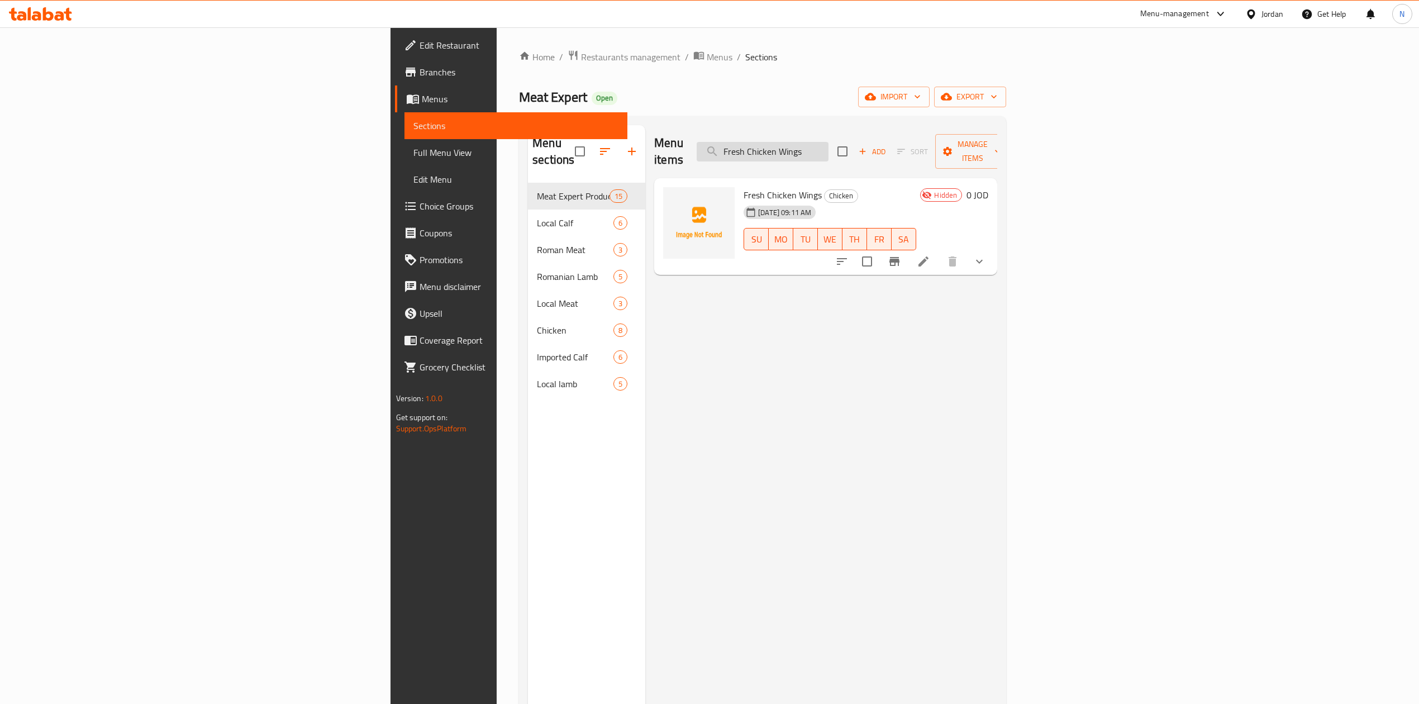
paste input "Chicken Breast with bone"
click at [828, 144] on input "Fresh Chicken Wings" at bounding box center [763, 152] width 132 height 20
click at [828, 146] on input "Chicken Breast with bones" at bounding box center [763, 152] width 132 height 20
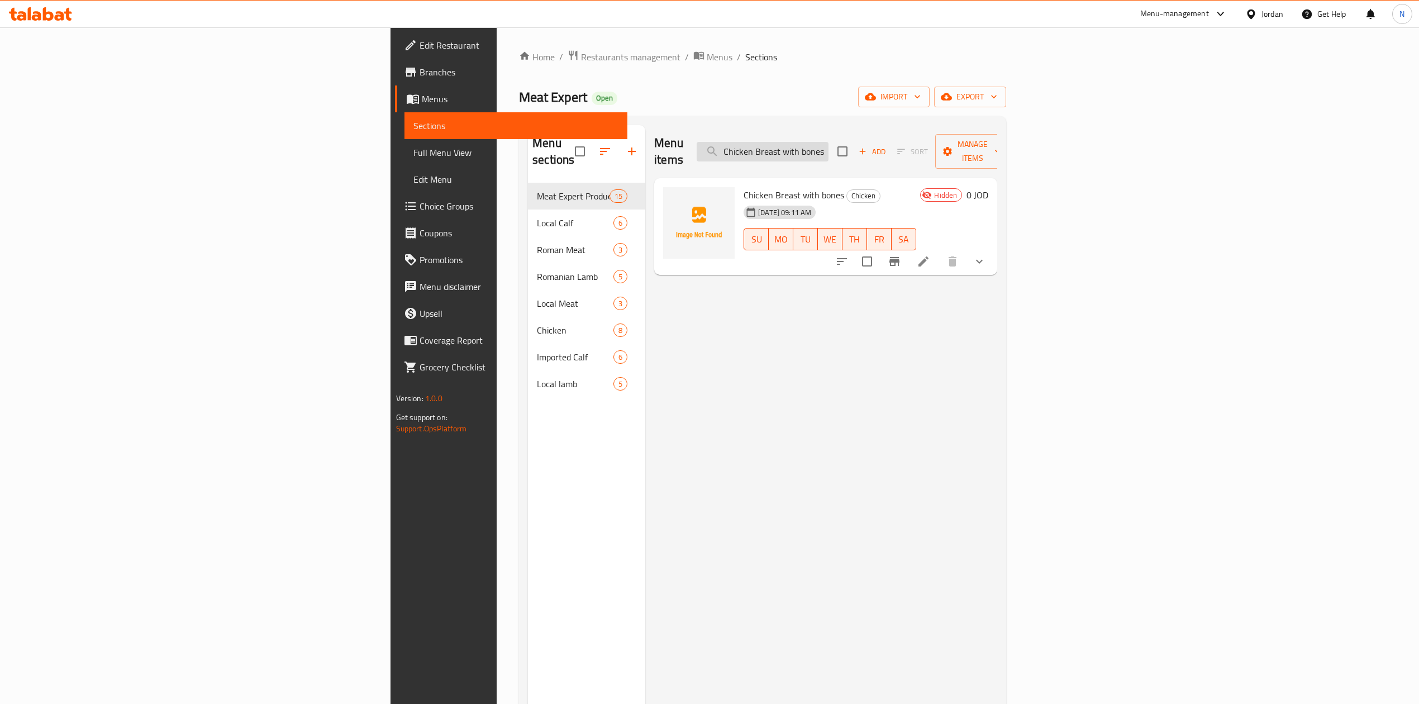
paste input "Local lamb Shank"
click at [828, 142] on input "Local lamb Shank" at bounding box center [763, 152] width 132 height 20
paste input "Ribs"
click at [828, 142] on input "Local lamb Ribs" at bounding box center [763, 152] width 132 height 20
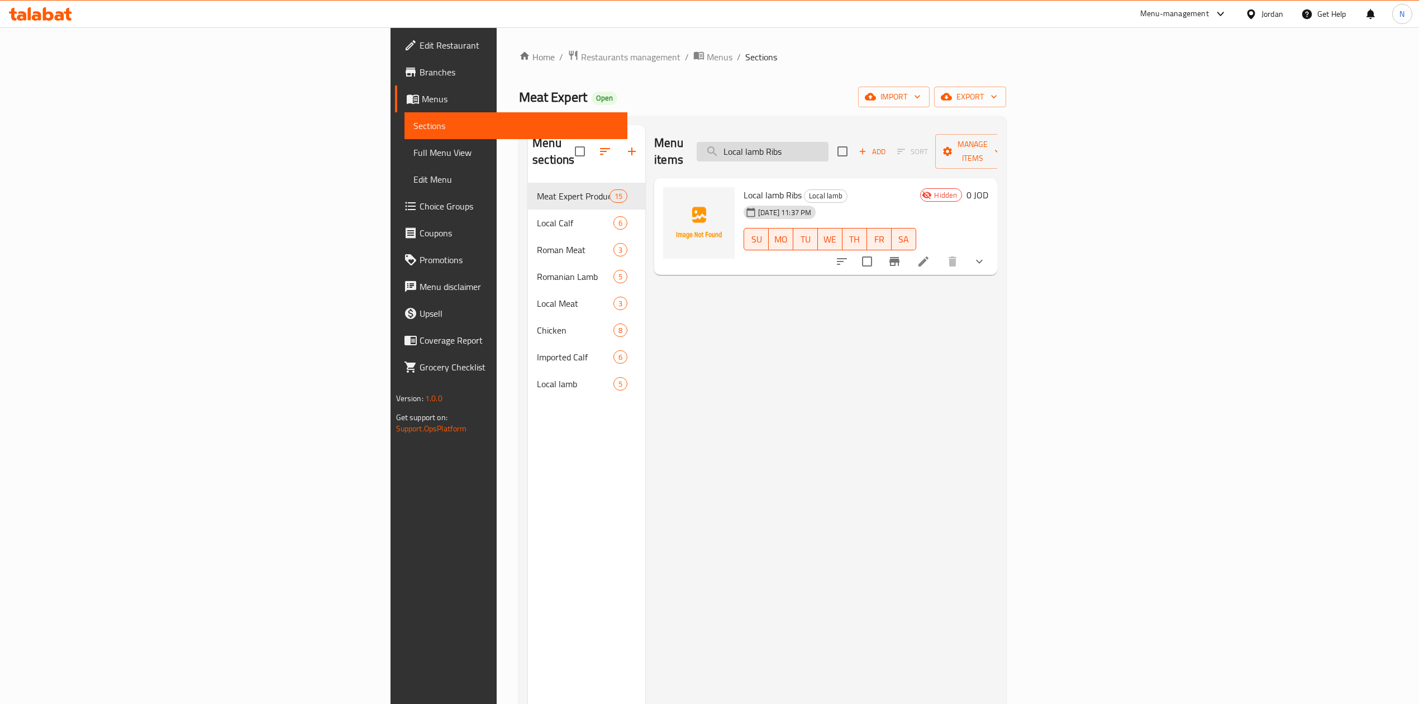
click at [828, 142] on input "Local lamb Ribs" at bounding box center [763, 152] width 132 height 20
paste input "shoulder"
click at [828, 142] on input "Local lamb shoulder" at bounding box center [763, 152] width 132 height 20
click at [828, 150] on input "Local lamb shoulder" at bounding box center [763, 152] width 132 height 20
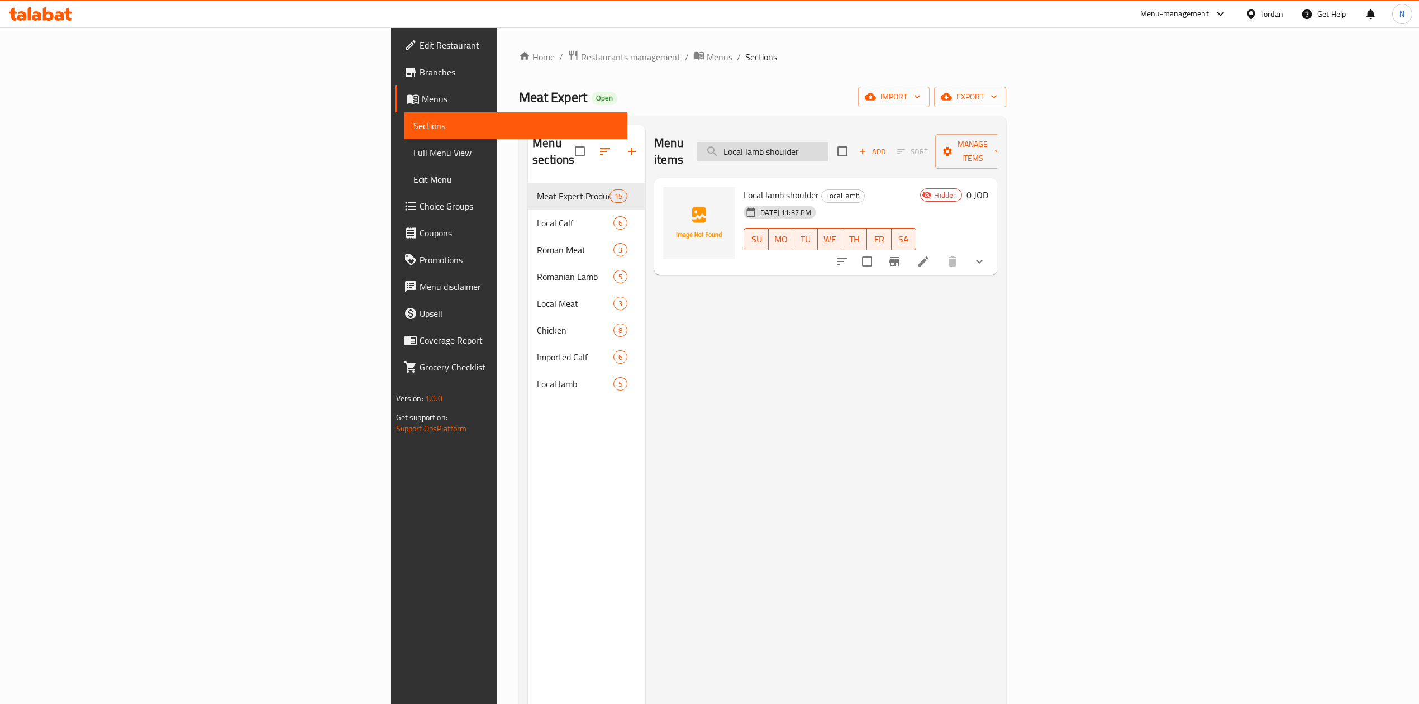
click at [828, 150] on input "Local lamb shoulder" at bounding box center [763, 152] width 132 height 20
paste input "neck"
click at [828, 146] on input "Local lamb neck" at bounding box center [763, 152] width 132 height 20
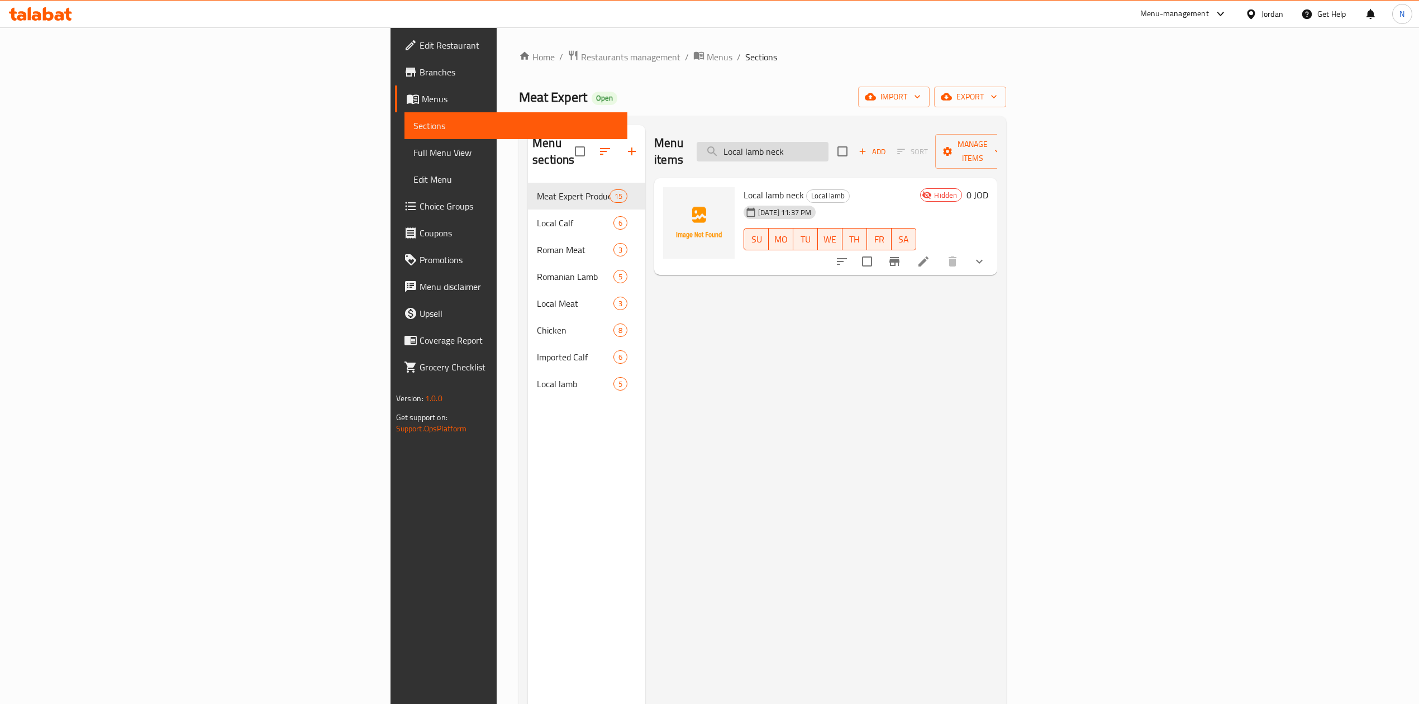
click at [828, 146] on input "Local lamb neck" at bounding box center [763, 152] width 132 height 20
paste input "trimmings suitable for dolma and vine leaves"
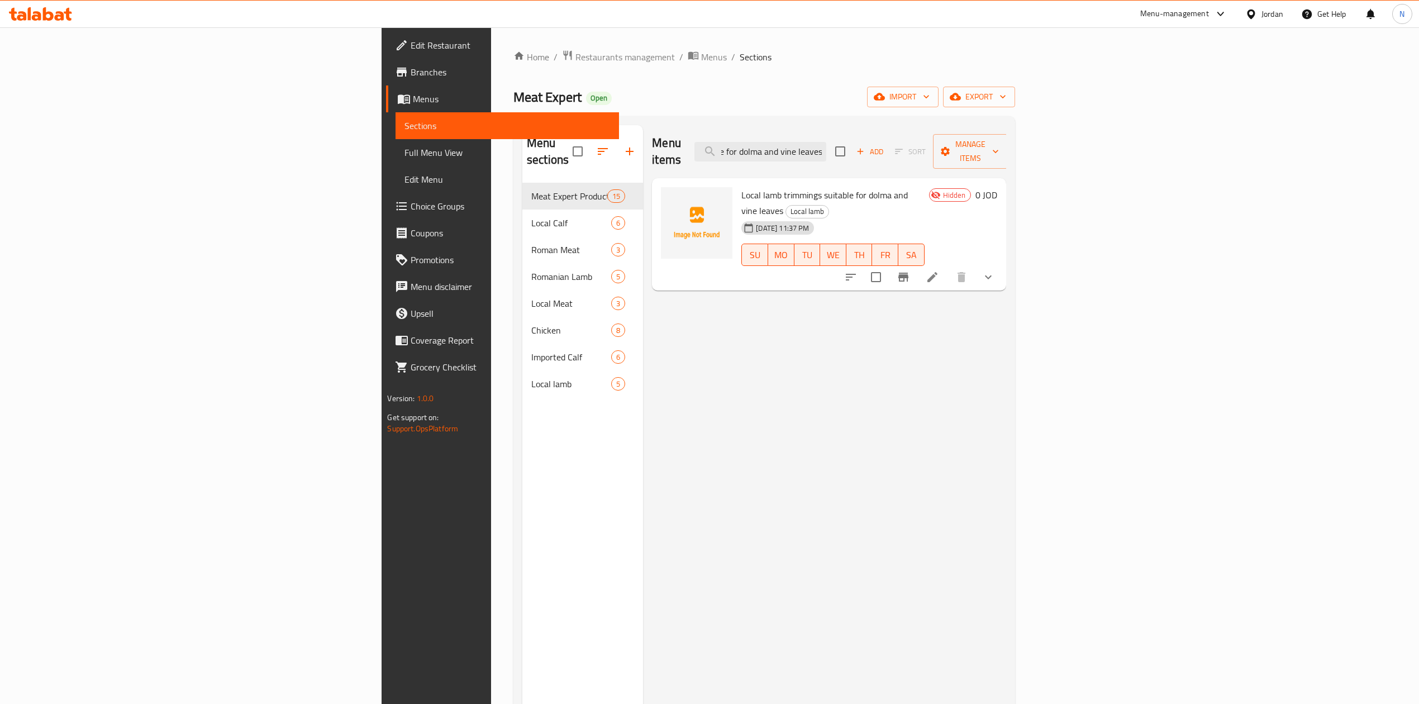
type input "Local lamb trimmings suitable for dolma and vine leaves"
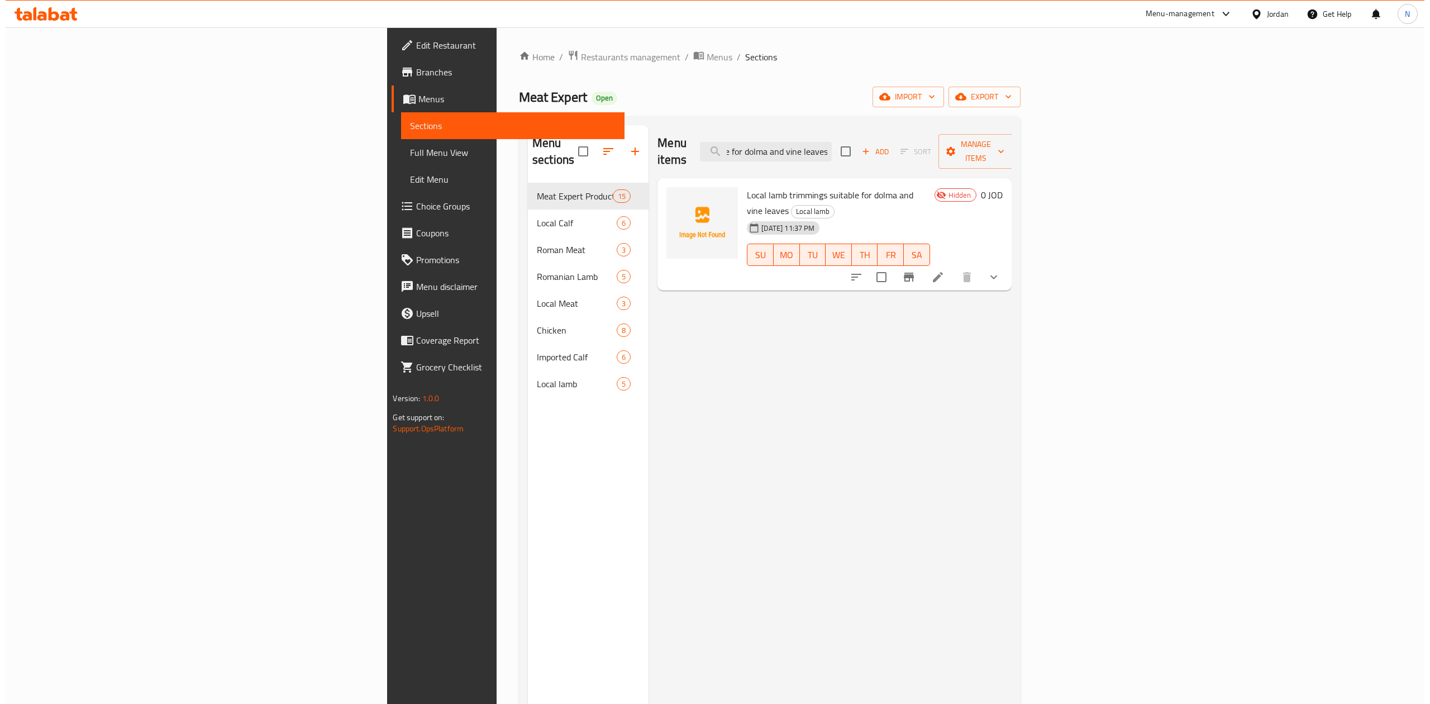
scroll to position [0, 0]
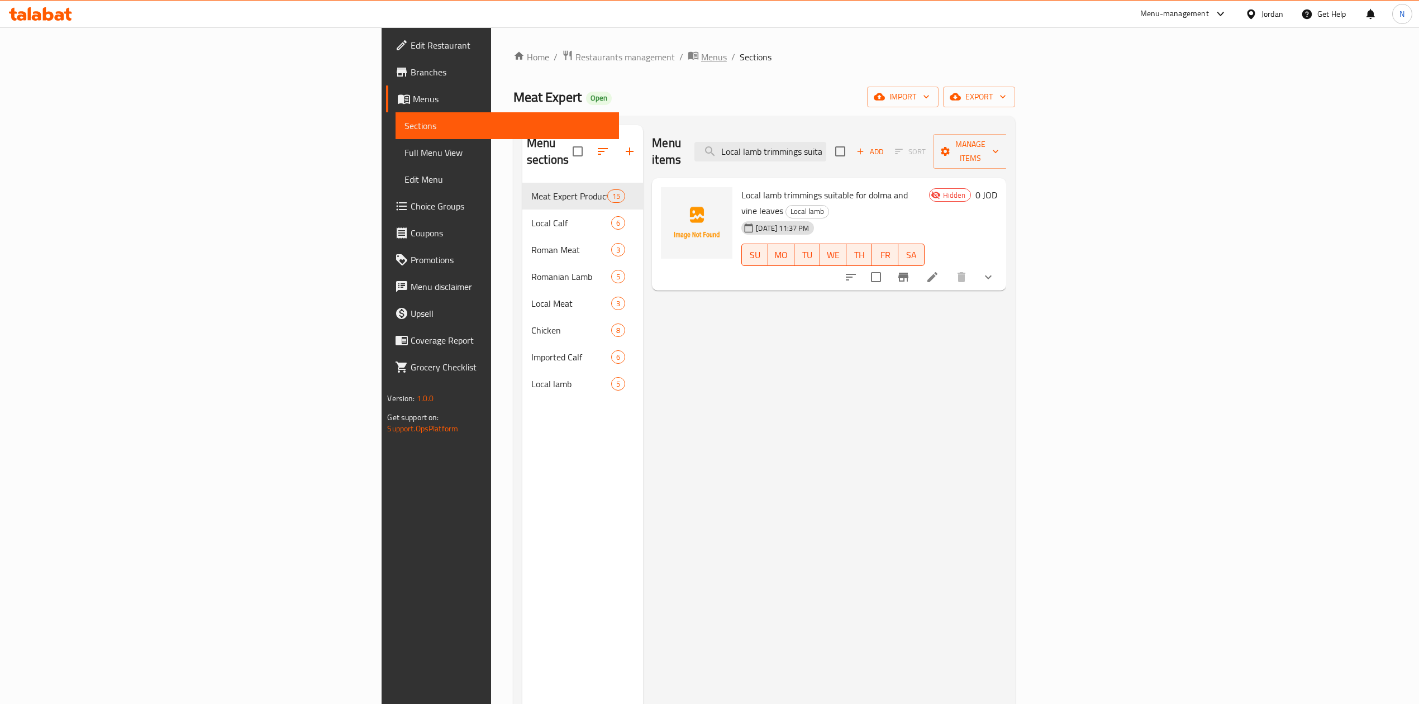
click at [701, 63] on span "Menus" at bounding box center [714, 56] width 26 height 13
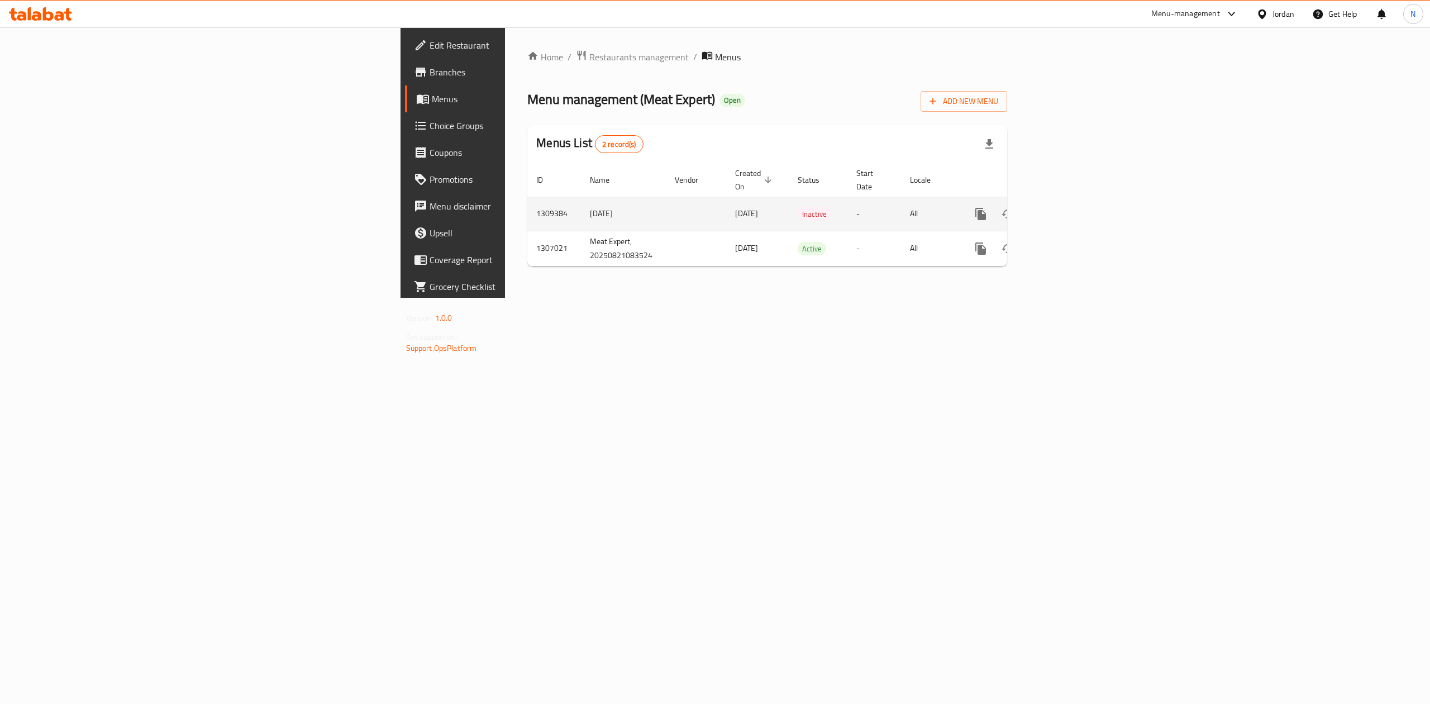
click at [527, 207] on td "1309384" at bounding box center [554, 214] width 54 height 34
click at [581, 209] on td "[DATE]" at bounding box center [623, 214] width 85 height 34
click at [735, 206] on span "[DATE]" at bounding box center [746, 213] width 23 height 15
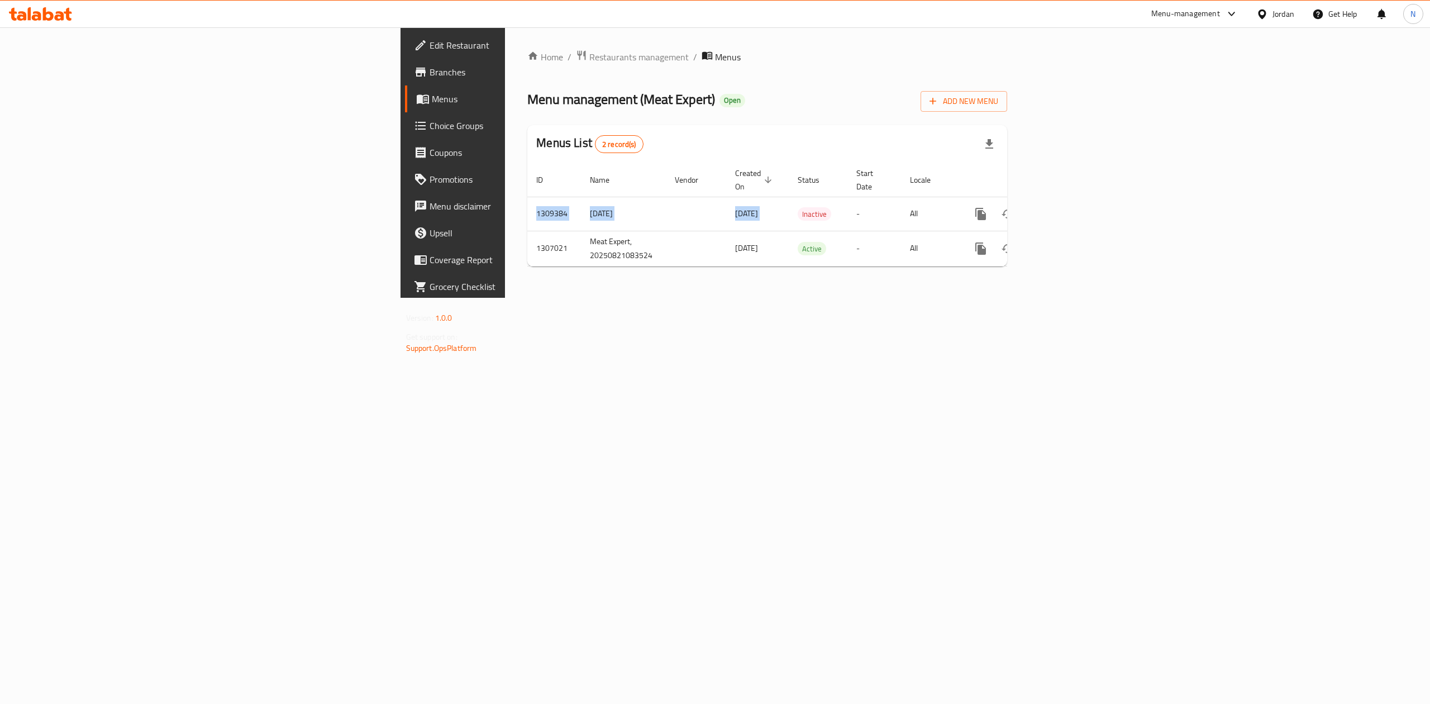
drag, startPoint x: 498, startPoint y: 202, endPoint x: 526, endPoint y: 259, distance: 63.5
click at [527, 259] on div "Home / Restaurants management / Menus Menu management ( Meat Expert ) Open Add …" at bounding box center [767, 163] width 480 height 226
drag, startPoint x: 526, startPoint y: 259, endPoint x: 527, endPoint y: 189, distance: 70.4
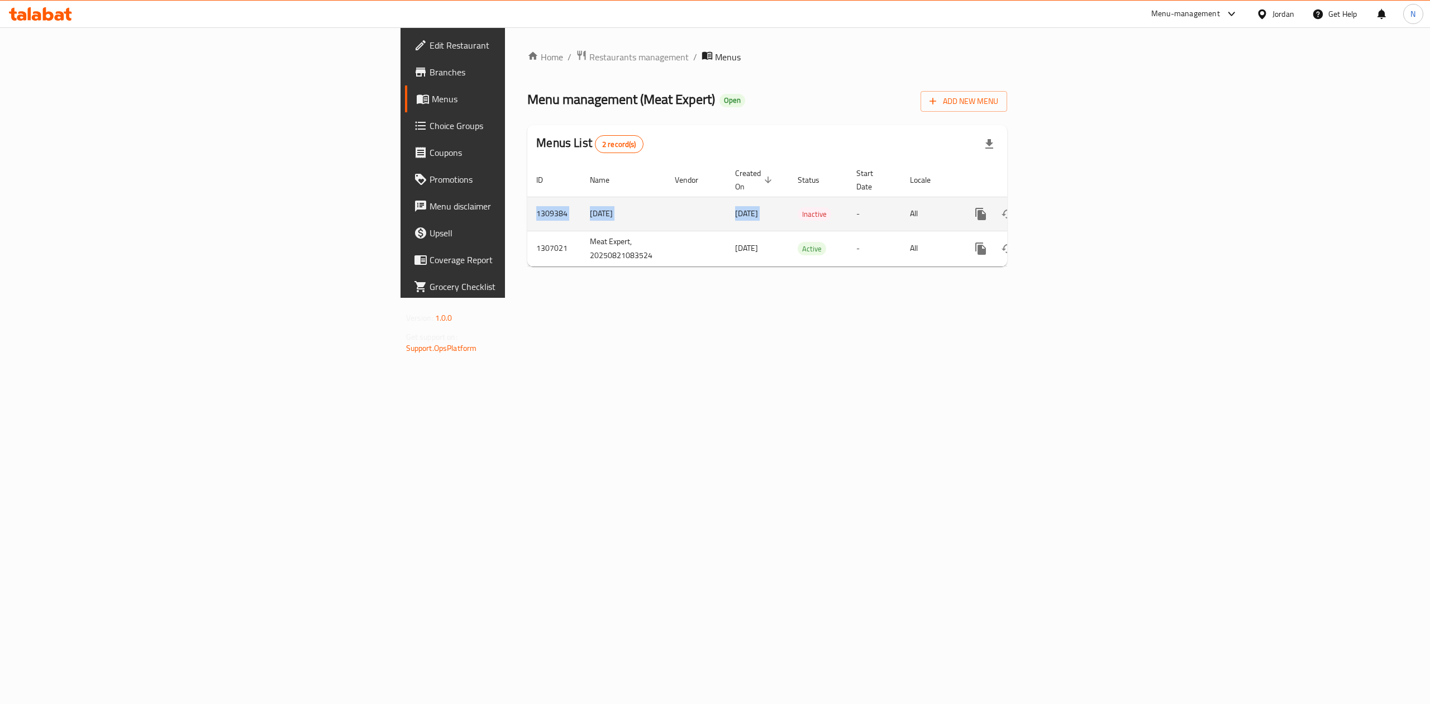
click at [527, 189] on div "Home / Restaurants management / Menus Menu management ( Meat Expert ) Open Add …" at bounding box center [767, 163] width 480 height 226
click at [726, 197] on td "[DATE]" at bounding box center [757, 214] width 63 height 34
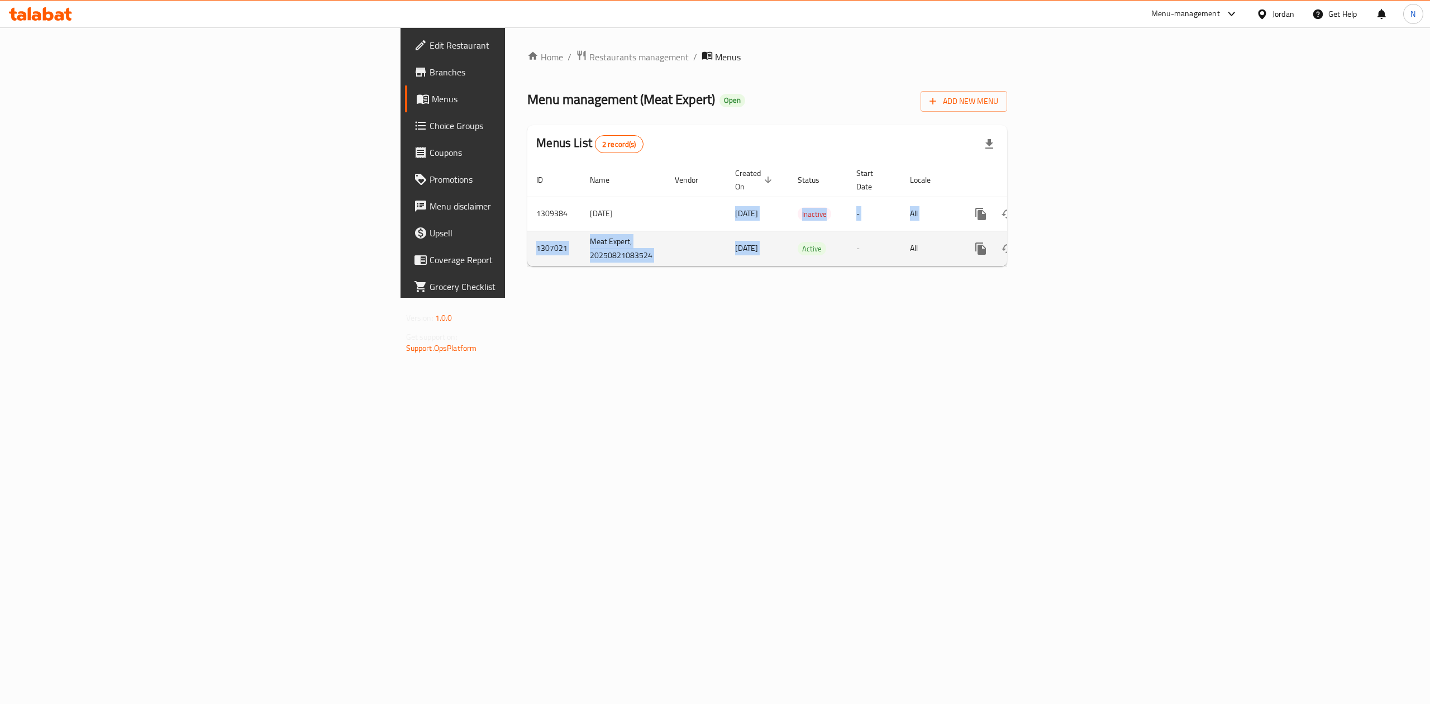
drag, startPoint x: 527, startPoint y: 189, endPoint x: 528, endPoint y: 231, distance: 42.5
click at [528, 231] on tbody "1309384 [DATE] [DATE] Inactive - All 1307021 Meat Expert, 20250821083524 [DATE]…" at bounding box center [805, 231] width 556 height 69
click at [726, 231] on td "[DATE]" at bounding box center [757, 248] width 63 height 35
drag, startPoint x: 528, startPoint y: 231, endPoint x: 533, endPoint y: 222, distance: 10.5
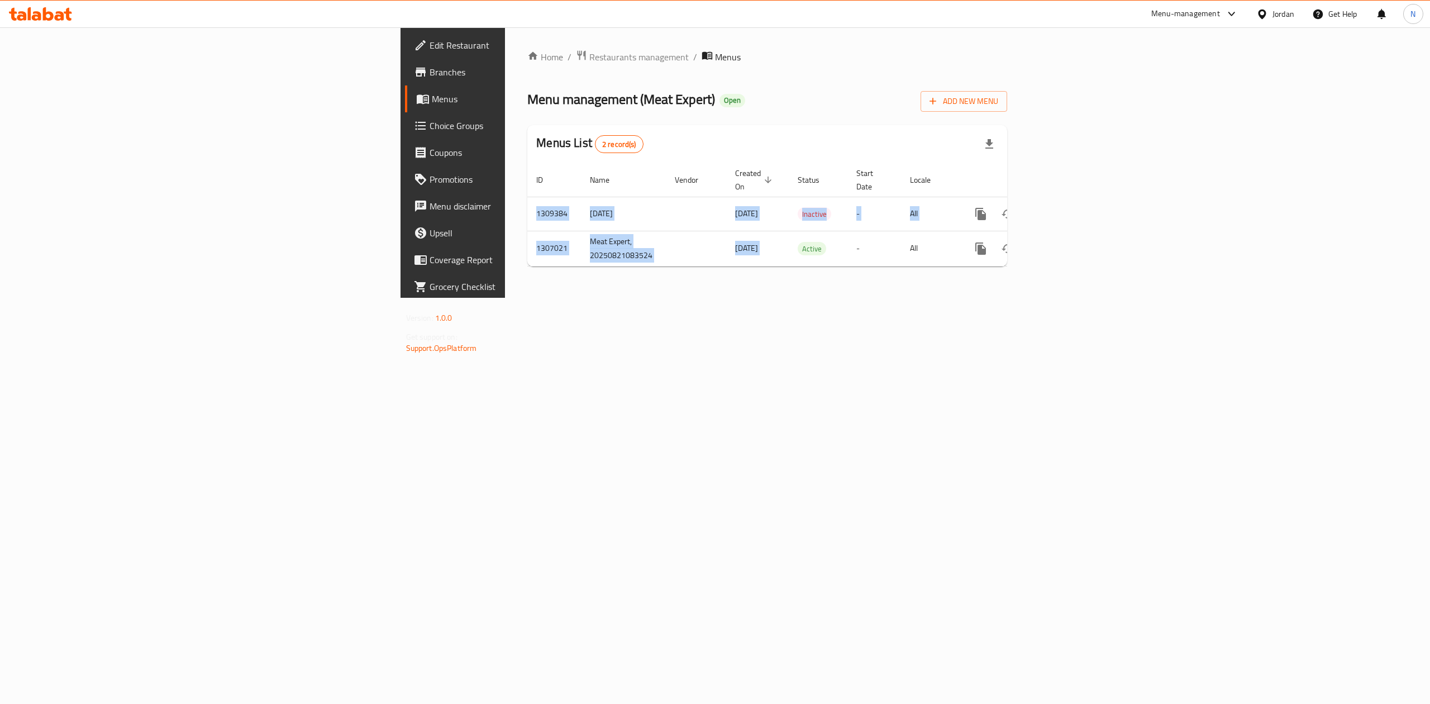
click at [530, 183] on table "ID Name Vendor Created On sorted descending Status Start Date Locale Actions 13…" at bounding box center [805, 214] width 556 height 103
click at [726, 231] on td "[DATE]" at bounding box center [757, 248] width 63 height 35
click at [1029, 298] on div "Home / Restaurants management / Menus Menu management ( Meat Expert ) Open Add …" at bounding box center [767, 162] width 524 height 270
click at [505, 298] on div "Home / Restaurants management / Menus Menu management ( Meat Expert ) Open Add …" at bounding box center [767, 162] width 524 height 270
click at [1021, 202] on button "enhanced table" at bounding box center [1007, 214] width 27 height 27
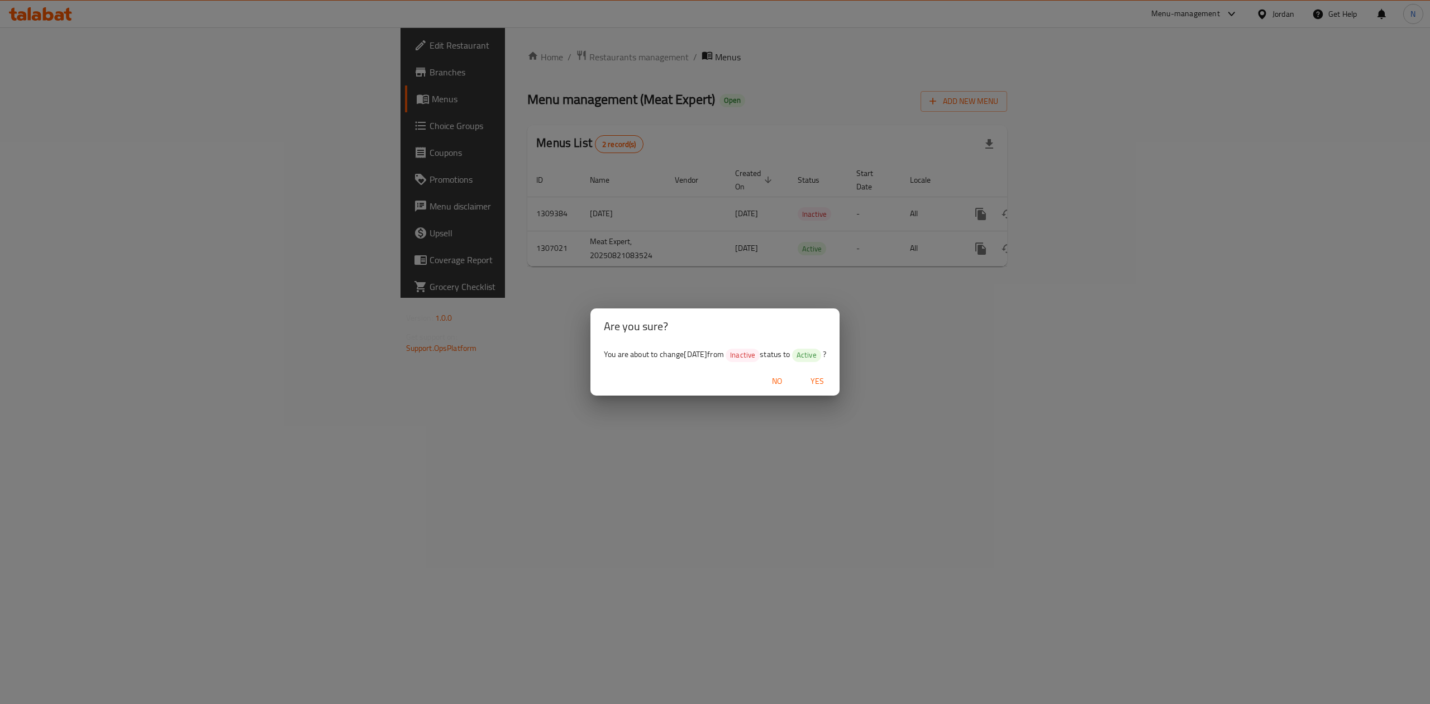
click at [835, 372] on button "Yes" at bounding box center [817, 381] width 36 height 21
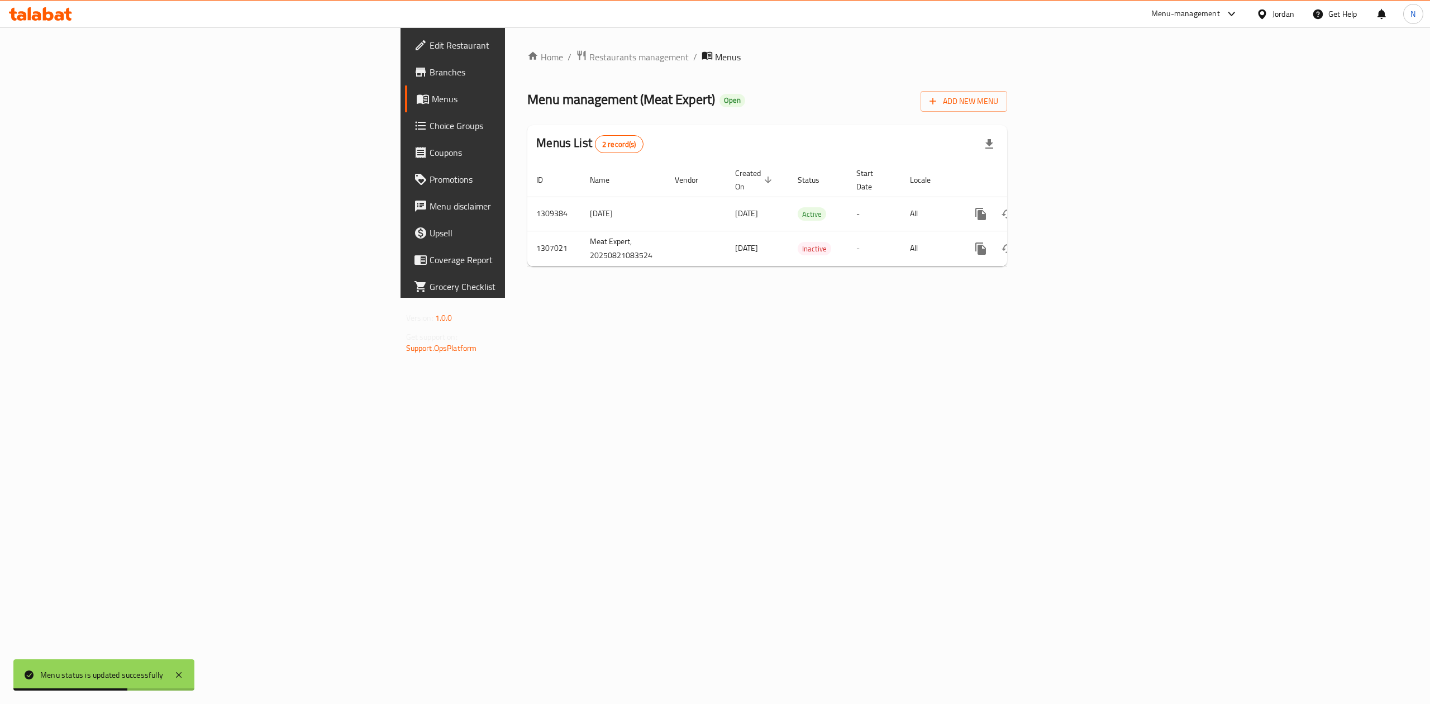
click at [1029, 298] on div "Home / Restaurants management / Menus Menu management ( Meat Expert ) Open Add …" at bounding box center [767, 162] width 524 height 270
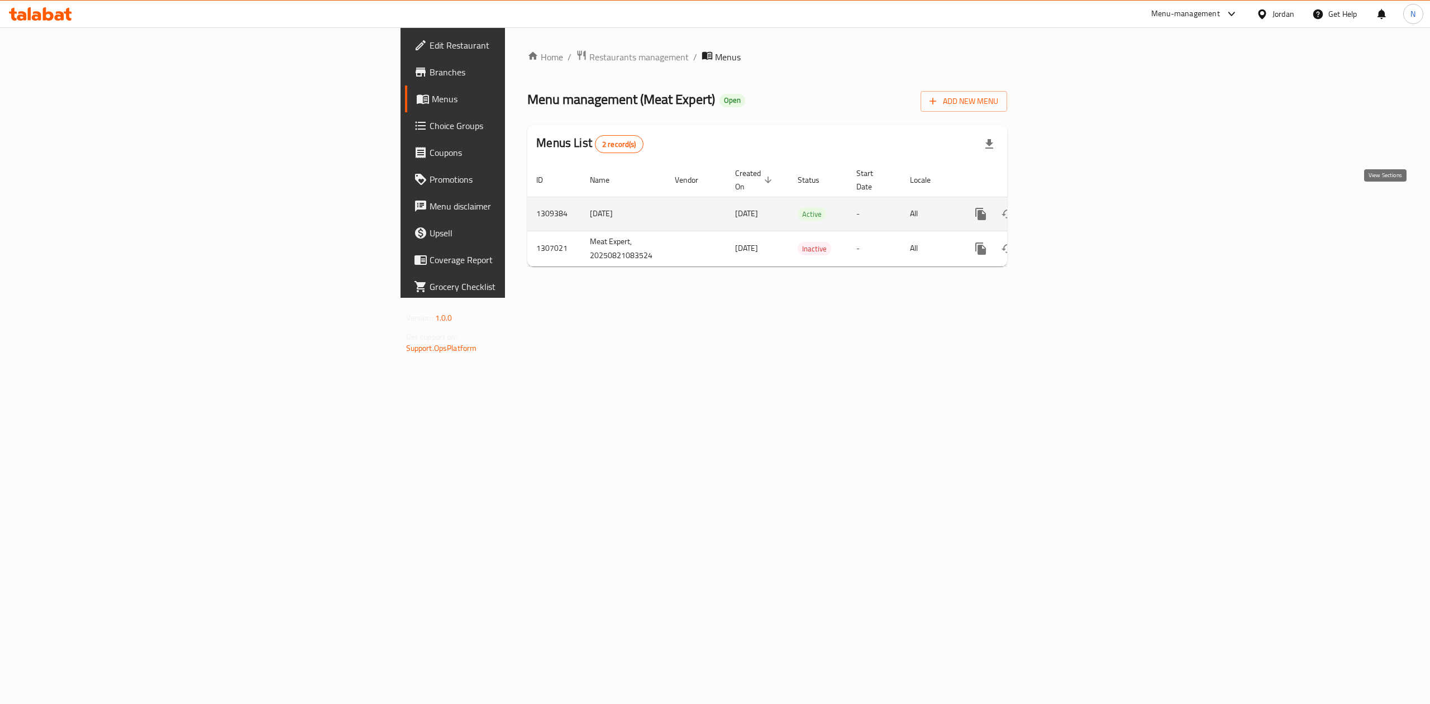
click at [1068, 207] on icon "enhanced table" at bounding box center [1061, 213] width 13 height 13
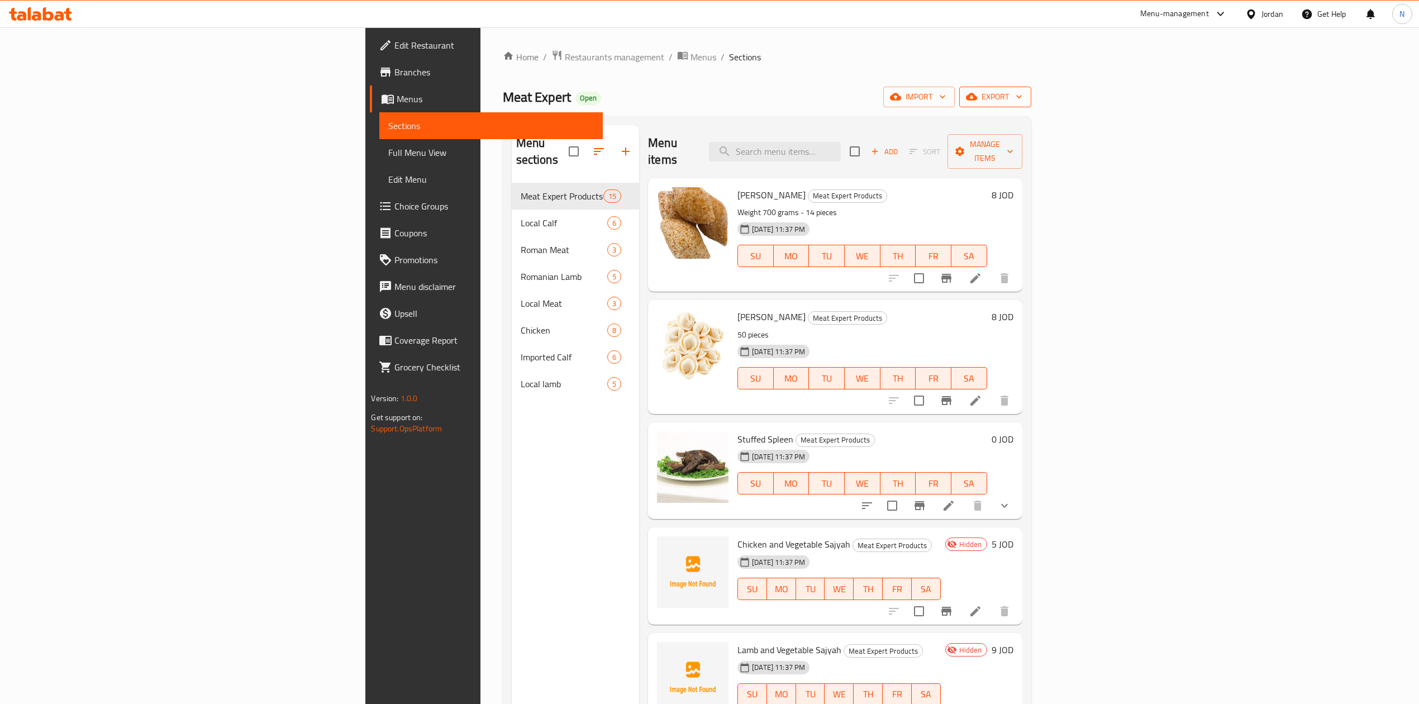
click at [1022, 92] on span "export" at bounding box center [995, 97] width 54 height 14
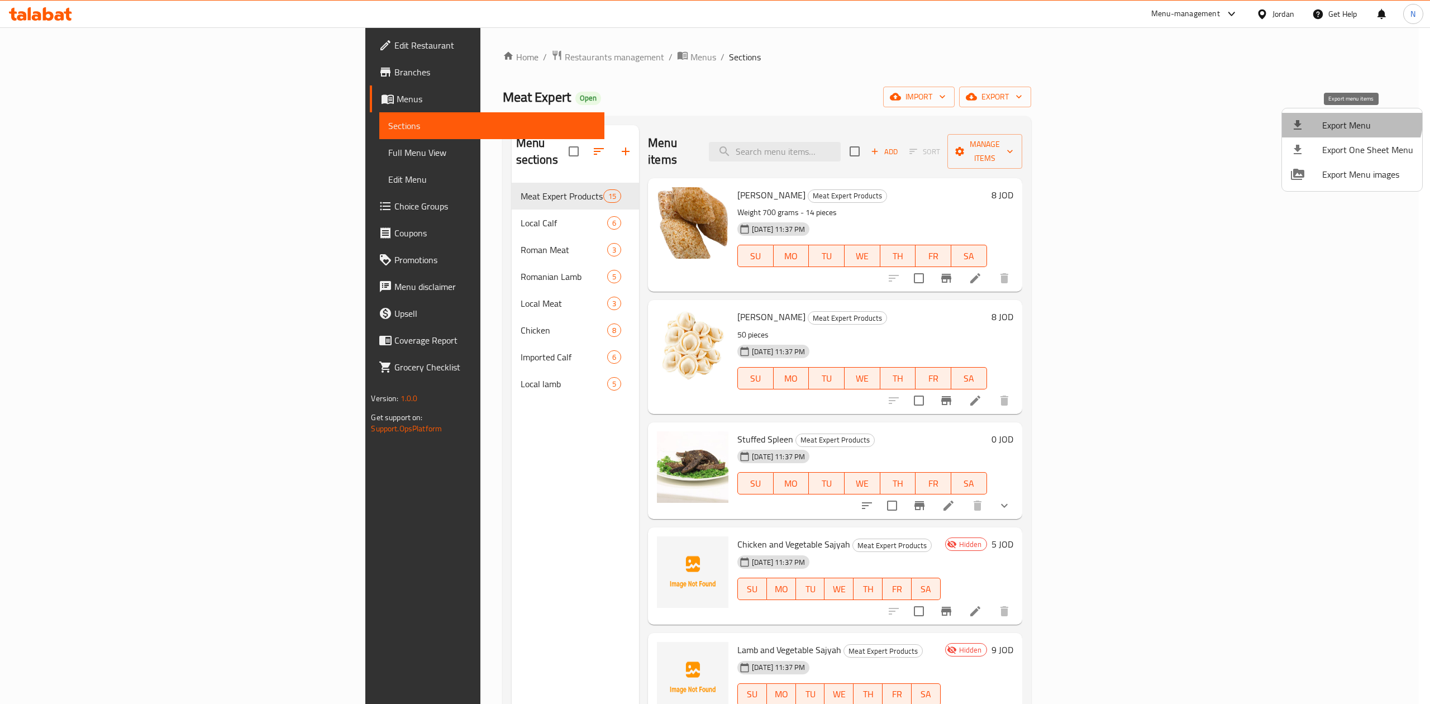
click at [1345, 118] on span "Export Menu" at bounding box center [1367, 124] width 91 height 13
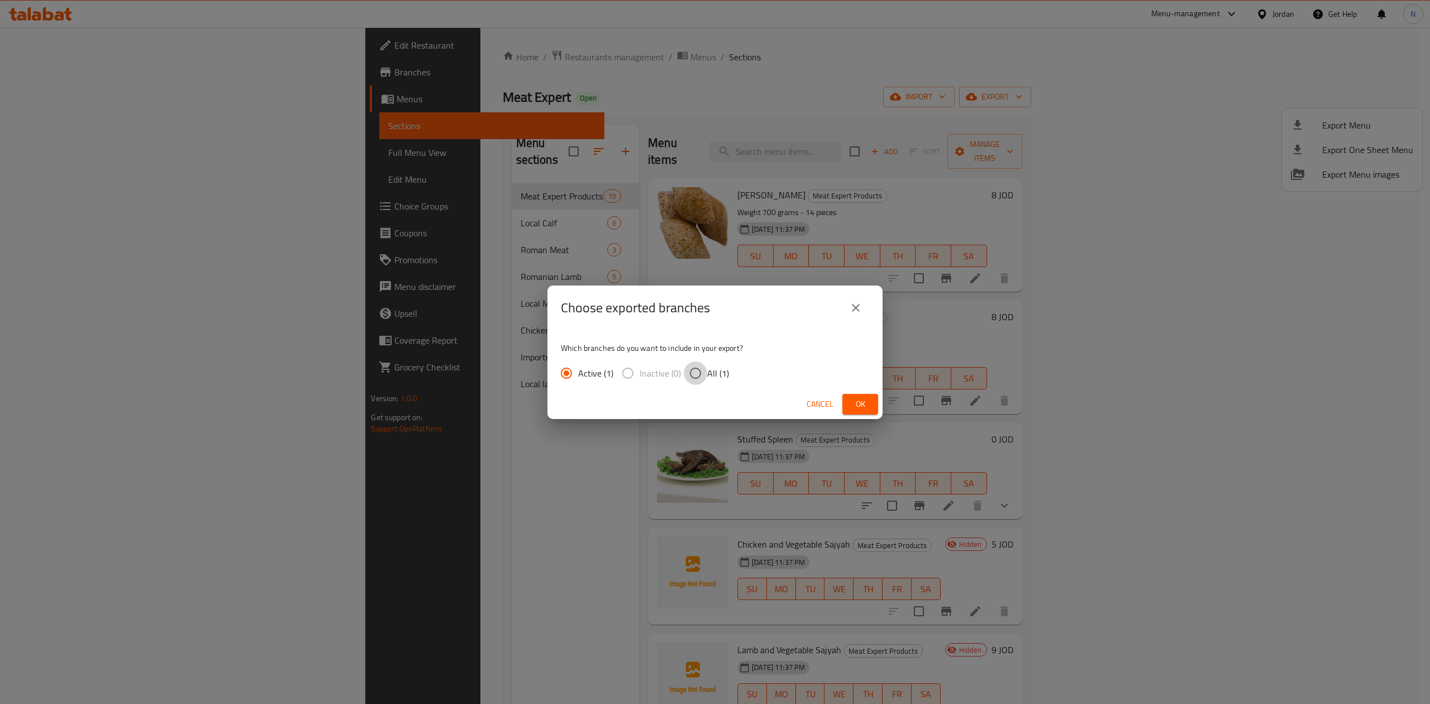
click at [691, 371] on input "All (1)" at bounding box center [695, 372] width 23 height 23
radio input "true"
click at [845, 399] on button "Ok" at bounding box center [860, 404] width 36 height 21
